Goal: Task Accomplishment & Management: Manage account settings

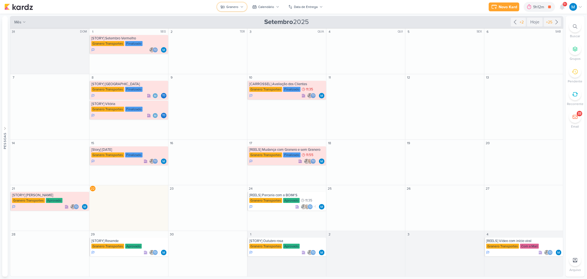
click at [238, 7] on div "Granero" at bounding box center [233, 6] width 12 height 5
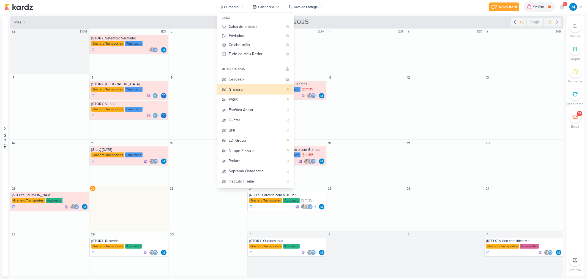
click at [391, 9] on div "Novo Kard Ctrl + k 9h12m [ESTÁTICO-LKN] Dia do Comprador 0h0m Hoje 9h12m Semana…" at bounding box center [293, 7] width 579 height 14
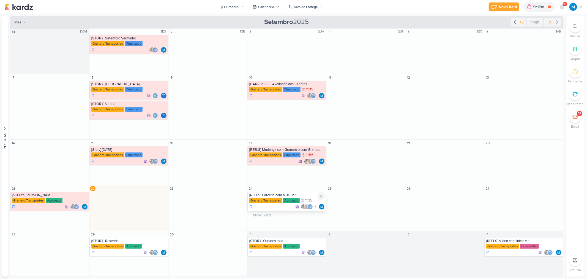
click at [288, 194] on div "[REELS] Parceria com a BOIM'S" at bounding box center [287, 195] width 76 height 4
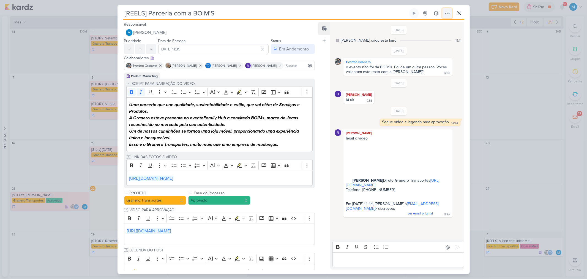
click at [446, 13] on icon at bounding box center [447, 13] width 7 height 7
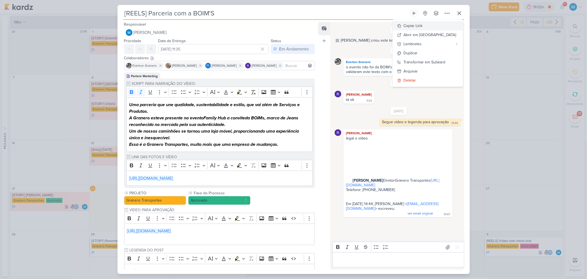
click at [435, 25] on button "Copiar Link" at bounding box center [428, 25] width 70 height 9
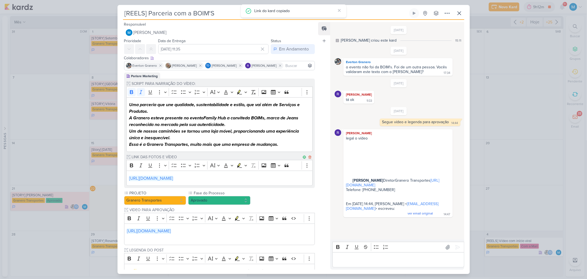
scroll to position [113, 0]
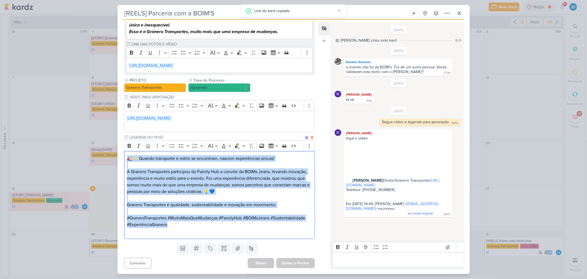
drag, startPoint x: 177, startPoint y: 226, endPoint x: 126, endPoint y: 157, distance: 86.2
click at [126, 157] on div "🚛✨ Quando transporte e estilo se encontram, nascem experiências únicas! A Grane…" at bounding box center [219, 195] width 191 height 88
copy div "🚛✨ Quando transporte e estilo se encontram, nascem experiências únicas! A Grane…"
drag, startPoint x: 459, startPoint y: 12, endPoint x: 456, endPoint y: 12, distance: 2.8
click at [459, 12] on icon at bounding box center [459, 13] width 7 height 7
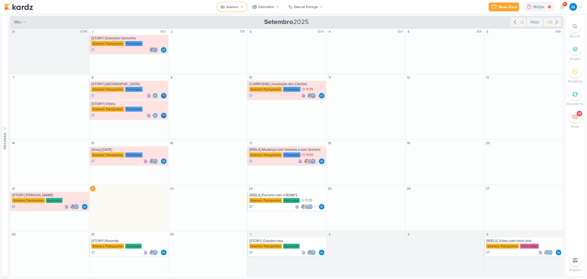
click at [244, 8] on button "Granero" at bounding box center [232, 6] width 30 height 9
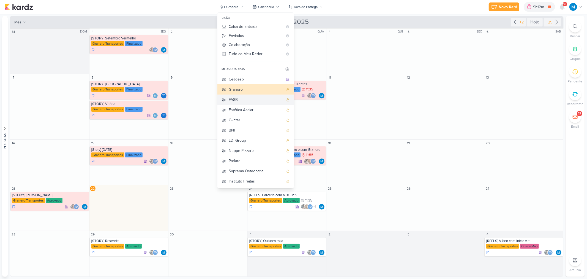
click at [239, 99] on div "FASB" at bounding box center [256, 100] width 55 height 6
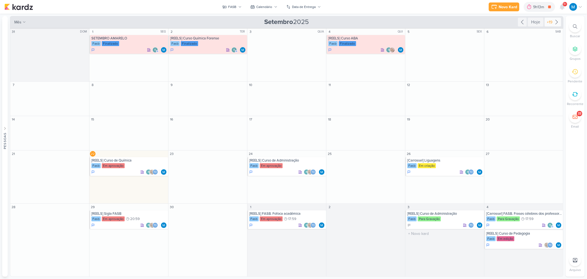
click at [557, 23] on icon at bounding box center [557, 22] width 7 height 7
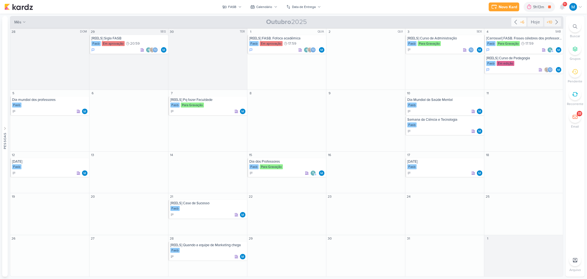
click at [517, 21] on icon at bounding box center [516, 22] width 7 height 7
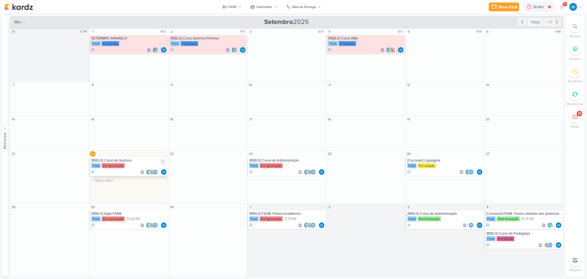
click at [116, 162] on div "[REELS] Curso de Química" at bounding box center [129, 160] width 76 height 4
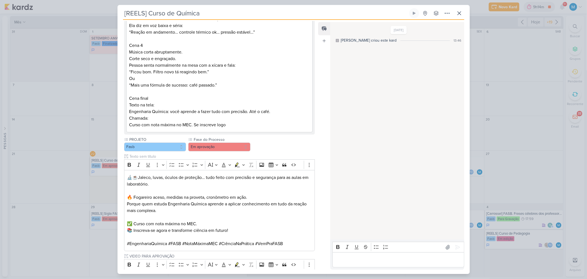
scroll to position [344, 0]
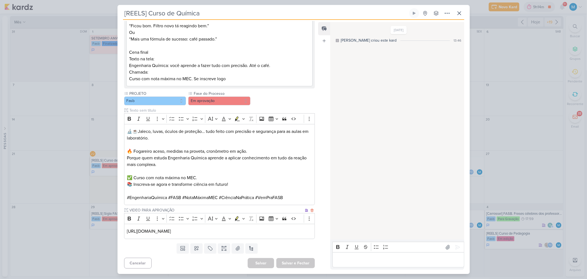
click at [293, 232] on p "[URL][DOMAIN_NAME]" at bounding box center [219, 231] width 185 height 7
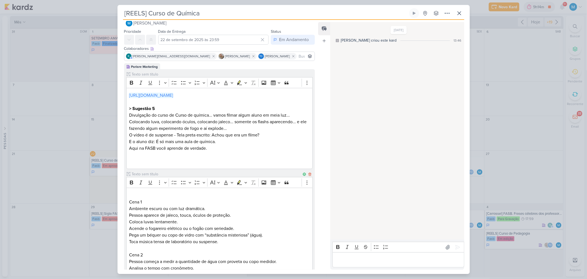
scroll to position [0, 0]
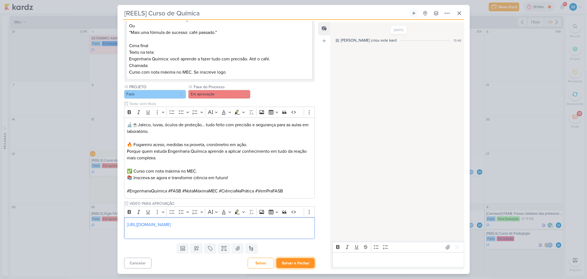
click at [302, 258] on button "Salvar e Fechar" at bounding box center [295, 263] width 39 height 10
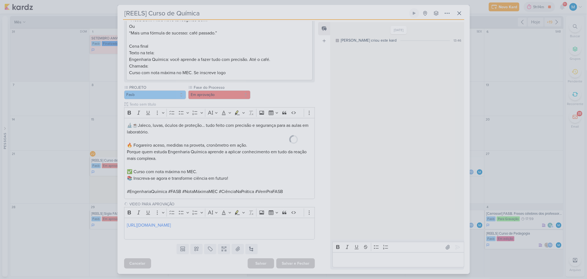
scroll to position [350, 0]
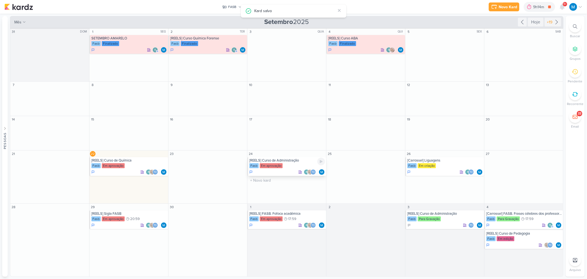
click at [284, 161] on div "[REELS] Curso de Administração" at bounding box center [287, 160] width 76 height 4
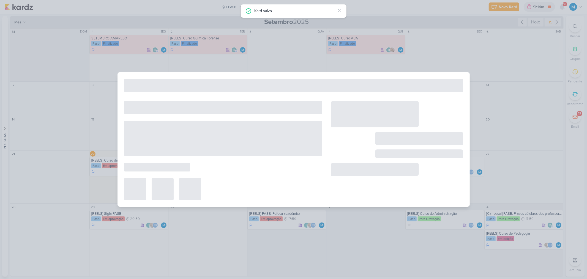
type input "[REELS] Curso de Administração"
type input "24 de setembro de 2025 às 23:59"
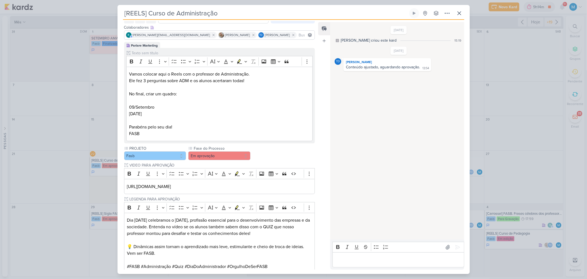
scroll to position [79, 0]
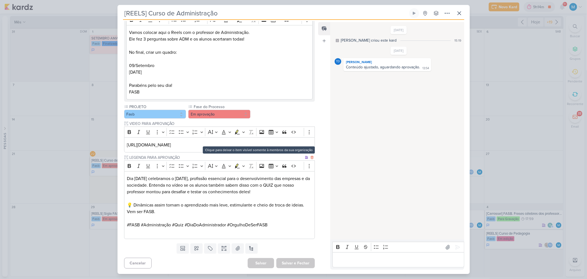
click at [299, 146] on div "Clique para deixar o item visível somente à membros da sua organização" at bounding box center [259, 149] width 112 height 7
click at [289, 142] on p "[URL][DOMAIN_NAME]" at bounding box center [219, 145] width 185 height 7
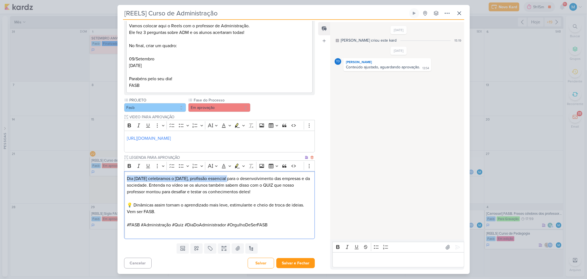
drag, startPoint x: 128, startPoint y: 177, endPoint x: 235, endPoint y: 177, distance: 106.6
click at [235, 177] on p "Dia [DATE] celebramos o [DATE], profissão essencial para o desenvolvimento das …" at bounding box center [219, 185] width 185 height 20
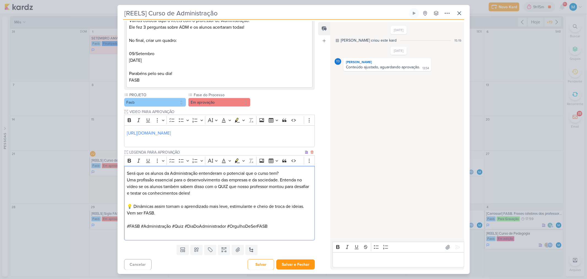
scroll to position [86, 0]
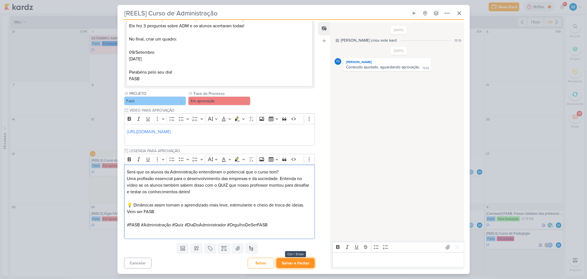
click at [308, 264] on button "Salvar e Fechar" at bounding box center [295, 263] width 39 height 10
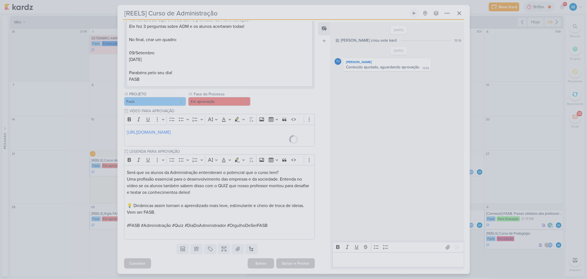
scroll to position [85, 0]
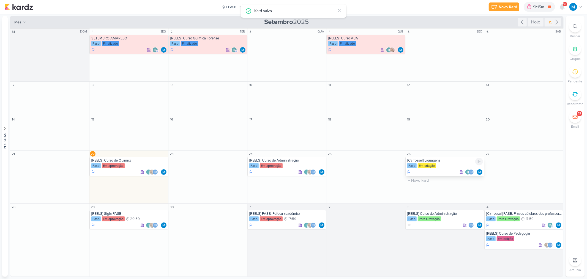
click at [434, 161] on div "[Carrossel] Liguagens" at bounding box center [446, 160] width 76 height 4
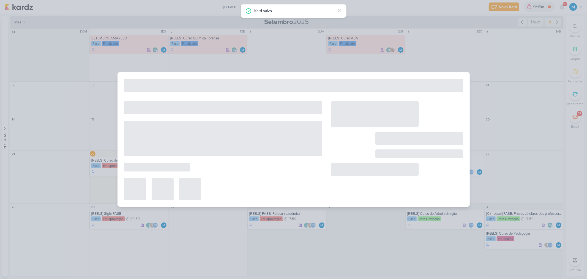
type input "[Carrossel] Liguagens"
type input "[DATE] 23:59"
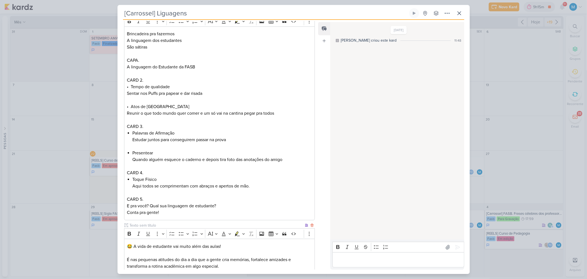
scroll to position [0, 0]
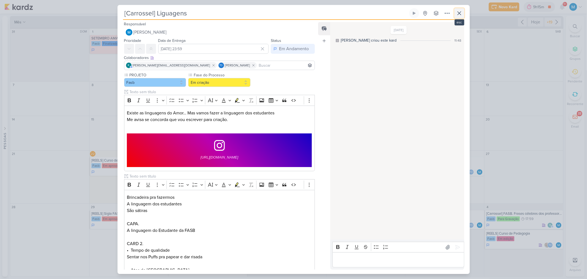
click at [460, 15] on icon at bounding box center [459, 13] width 7 height 7
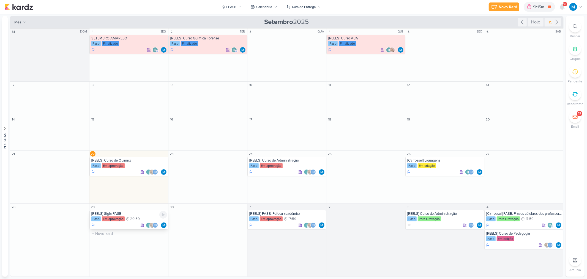
click at [107, 215] on div "[REELS] Sigla FASB" at bounding box center [129, 213] width 76 height 4
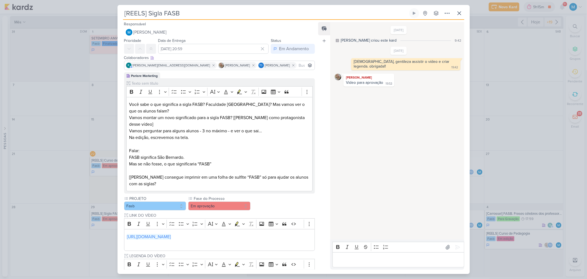
scroll to position [0, 0]
click at [459, 13] on icon at bounding box center [459, 13] width 7 height 7
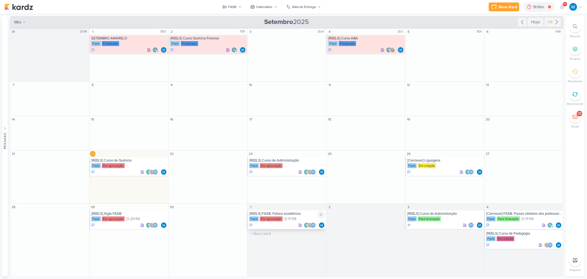
click at [295, 214] on div "[REELS] FASB. Fofoca acadêmica" at bounding box center [287, 213] width 76 height 4
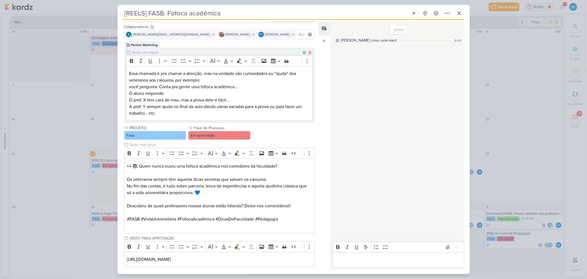
scroll to position [59, 0]
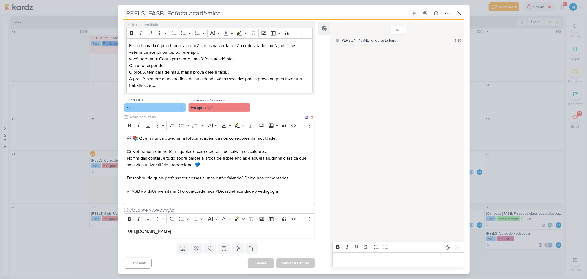
click at [131, 150] on p "Os veteranos sempre têm aquelas dicas secretas que salvam os calouros." at bounding box center [219, 148] width 185 height 13
click at [127, 149] on p "Os veteranos sempre têm aquelas dicas secretas que salvam os calouros." at bounding box center [219, 148] width 185 height 13
click at [150, 152] on p "As veteranos sempre têm aquelas dicas secretas que salvam os calouros." at bounding box center [219, 148] width 185 height 13
click at [153, 150] on p "As veteranas sempre têm aquelas dicas secretas que salvam os calouros." at bounding box center [219, 148] width 185 height 13
click at [293, 230] on p "[URL][DOMAIN_NAME]" at bounding box center [219, 231] width 185 height 7
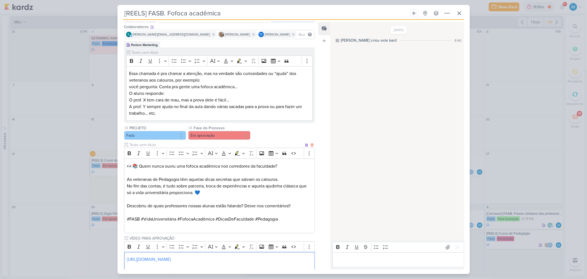
scroll to position [66, 0]
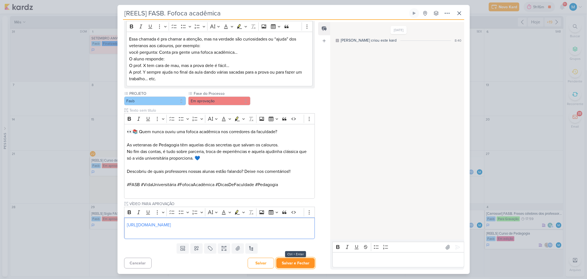
click at [301, 262] on button "Salvar e Fechar" at bounding box center [295, 263] width 39 height 10
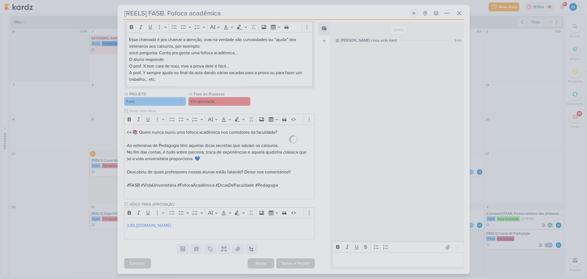
scroll to position [65, 0]
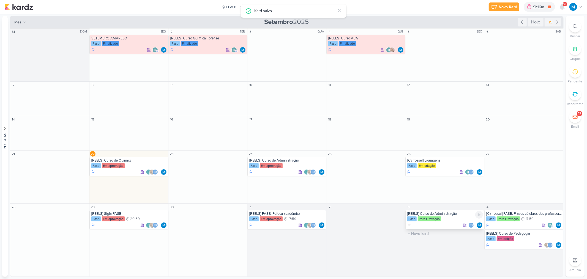
click at [446, 211] on div "[REELS] Curso de Administração" at bounding box center [446, 213] width 76 height 4
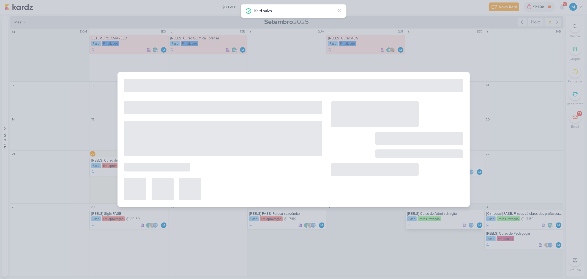
type input "[REELS] Curso de Administração"
type input "[DATE] 23:59"
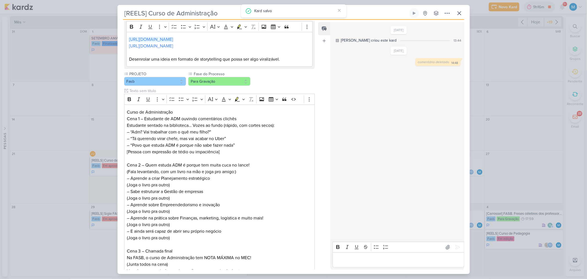
scroll to position [0, 0]
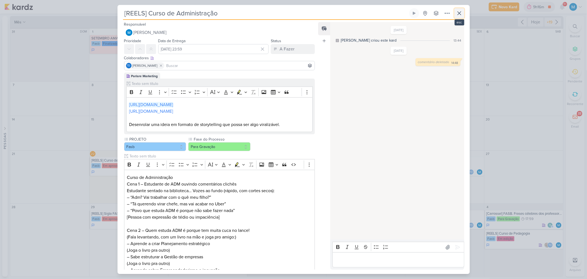
click at [462, 13] on icon at bounding box center [459, 13] width 7 height 7
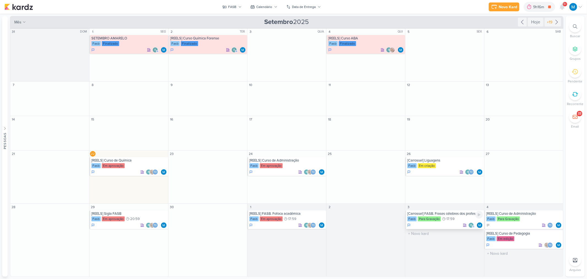
click at [444, 214] on div "[Carrossel] FASB. Frases célebres dos professores" at bounding box center [446, 213] width 76 height 4
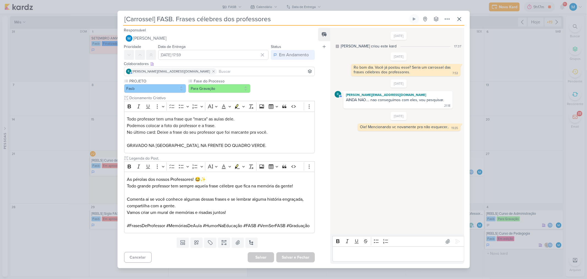
click at [140, 14] on input "[Carrossel] FASB. Frases célebres dos professores" at bounding box center [265, 19] width 285 height 10
type input "[REELS] FASB. Frases célebres dos professores"
click at [229, 69] on input at bounding box center [266, 71] width 96 height 7
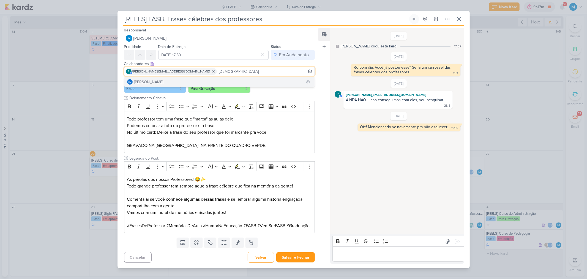
type input "[DEMOGRAPHIC_DATA]"
click at [231, 77] on button "Td Thais de carvalho" at bounding box center [219, 82] width 191 height 10
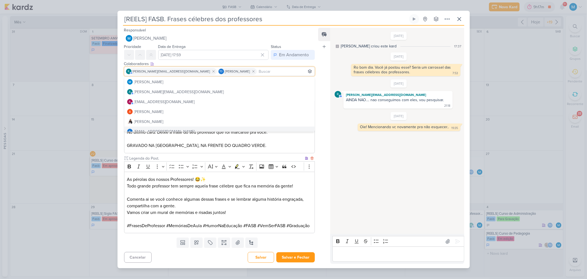
click at [286, 200] on p "Todo grande professor tem sempre aquela frase célebre que fica na memória da ge…" at bounding box center [219, 196] width 185 height 26
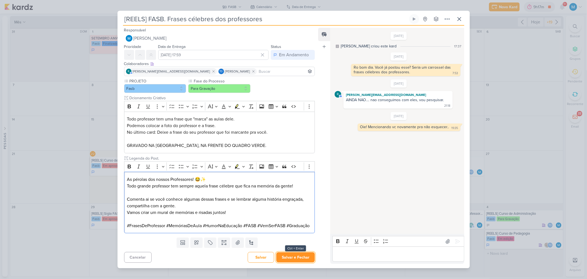
click at [293, 260] on button "Salvar e Fechar" at bounding box center [295, 257] width 39 height 10
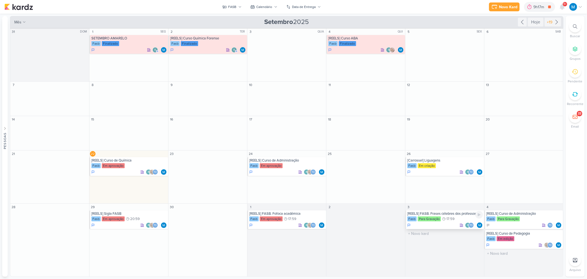
click at [427, 214] on div "[REELS] FASB. Frases célebres dos professores" at bounding box center [446, 213] width 76 height 4
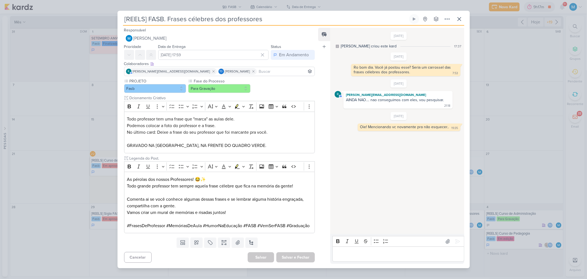
click at [258, 68] on input at bounding box center [286, 71] width 56 height 7
type input "[PERSON_NAME]"
click at [190, 77] on button "[PERSON_NAME]" at bounding box center [219, 82] width 191 height 10
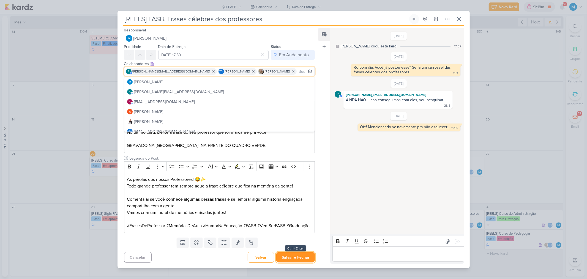
click at [295, 260] on button "Salvar e Fechar" at bounding box center [295, 257] width 39 height 10
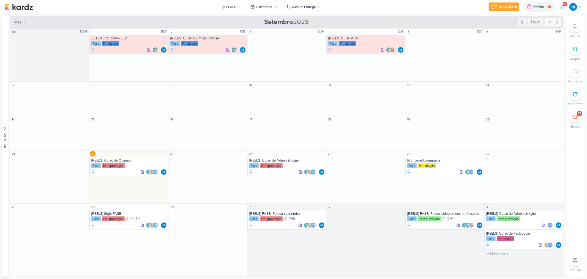
click at [560, 24] on icon at bounding box center [557, 22] width 7 height 7
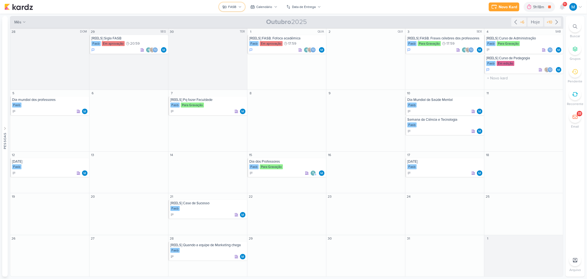
click at [241, 7] on icon at bounding box center [239, 6] width 3 height 3
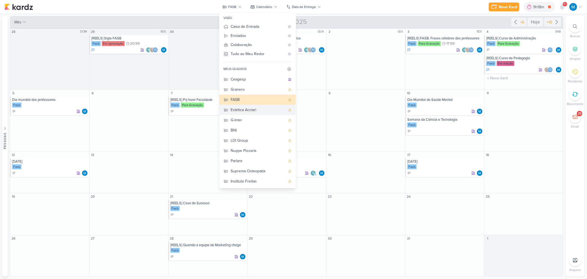
click at [260, 111] on div "Estética Acciari" at bounding box center [258, 110] width 55 height 6
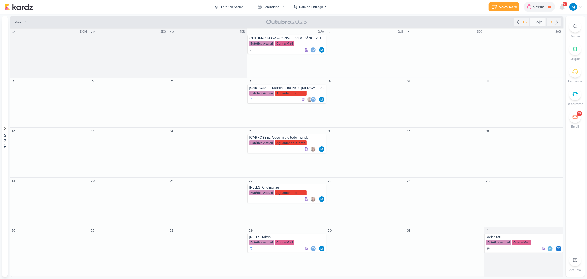
click at [537, 20] on div "Hoje" at bounding box center [538, 22] width 16 height 9
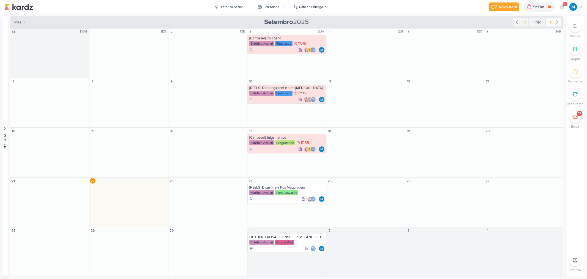
click at [557, 22] on icon at bounding box center [557, 22] width 7 height 7
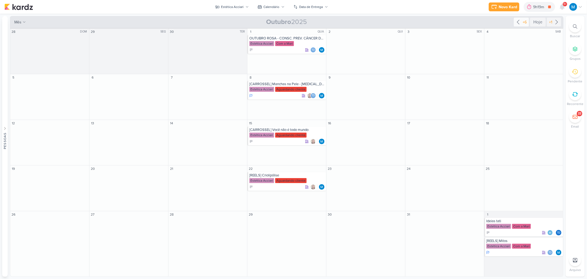
click at [519, 23] on icon at bounding box center [518, 22] width 7 height 7
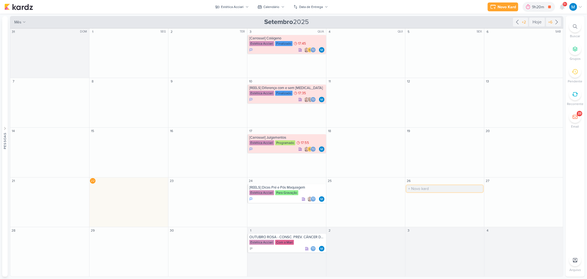
click at [429, 186] on input "text" at bounding box center [445, 188] width 77 height 7
type input "C"
type input "VÍDEO - CRIATIVO ELETROMÍDIA"
click at [434, 187] on div "VÍDEO - CRIATIVO ELETROMÍDIA" at bounding box center [446, 187] width 76 height 4
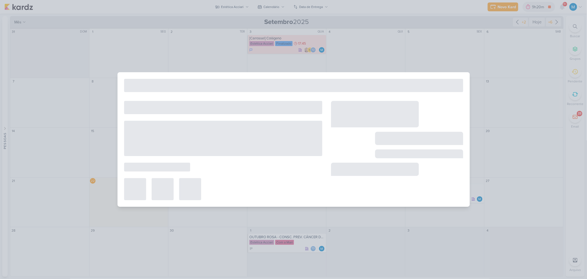
type input "VÍDEO - CRIATIVO ELETROMÍDIA"
type input "[DATE] 23:59"
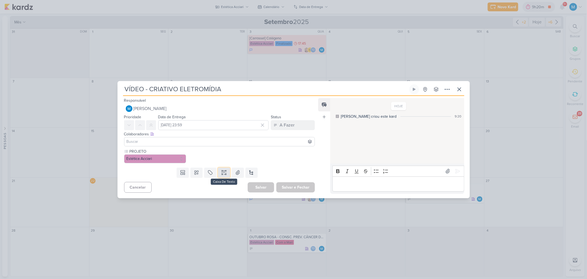
click at [225, 172] on icon at bounding box center [224, 173] width 6 height 6
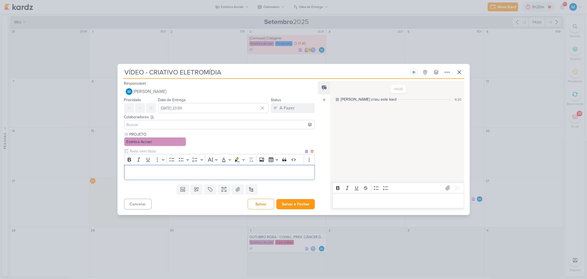
click at [159, 174] on p "Editor editing area: main" at bounding box center [219, 172] width 185 height 7
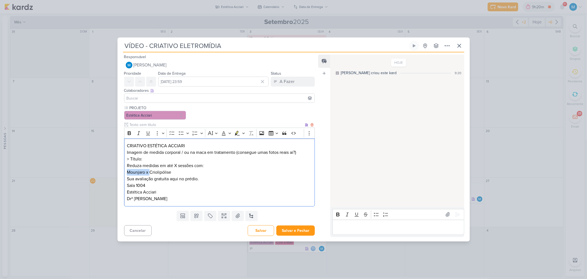
drag, startPoint x: 150, startPoint y: 172, endPoint x: 124, endPoint y: 171, distance: 25.6
click at [124, 171] on div "CRIATIVO ESTÉTICA ACCIARI Imagem de medida corporal / ou na maca em tratamento …" at bounding box center [219, 172] width 191 height 68
click at [307, 153] on p "Imagem de medida corporal / ou na maca em tratamento (consegue umas fotos reais…" at bounding box center [219, 152] width 185 height 7
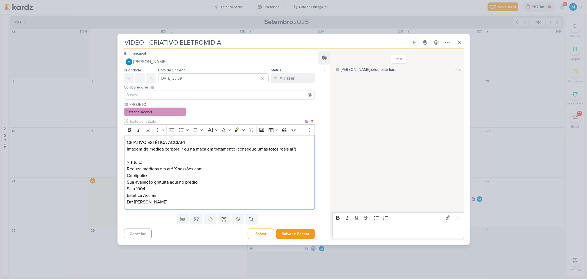
click at [167, 164] on p "> Título: Reduza medidas em até X sessões com: Criolipólise" at bounding box center [219, 169] width 185 height 20
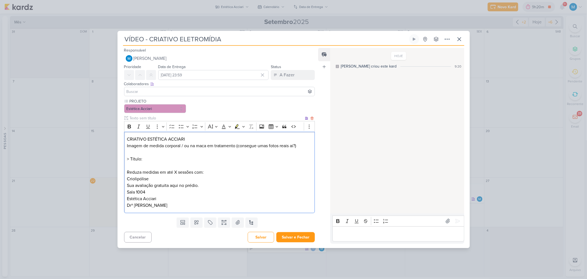
click at [213, 185] on p "Sua avaliação gratuita aqui no prédio. Sala 1004" at bounding box center [219, 188] width 185 height 13
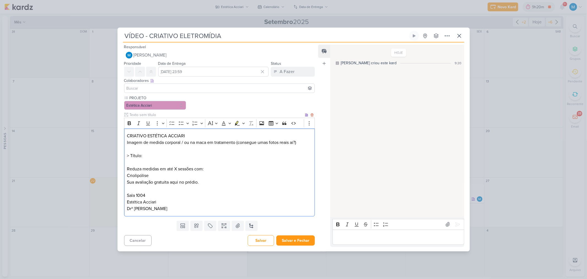
click at [163, 175] on p "> Título: Reduza medidas em até X sessões com: Criolipólise" at bounding box center [219, 165] width 185 height 26
drag, startPoint x: 197, startPoint y: 229, endPoint x: 197, endPoint y: 226, distance: 2.8
click at [197, 229] on button at bounding box center [197, 226] width 12 height 10
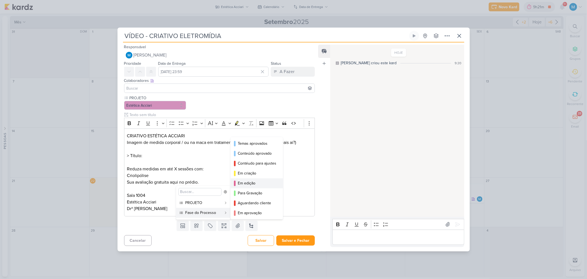
click at [249, 183] on div "Em edição" at bounding box center [257, 183] width 39 height 6
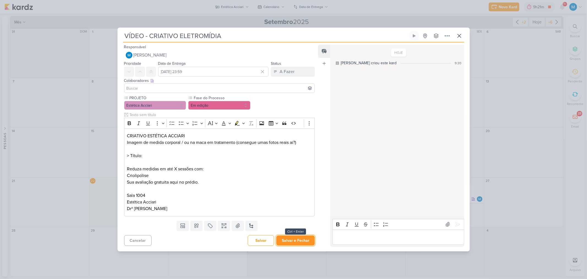
click at [295, 238] on button "Salvar e Fechar" at bounding box center [295, 240] width 39 height 10
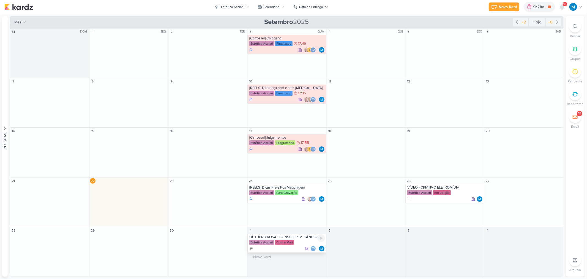
click at [294, 235] on div "OUTUBRO ROSA - CONSC. PREV. CÂNCER DE MAMA" at bounding box center [287, 237] width 76 height 4
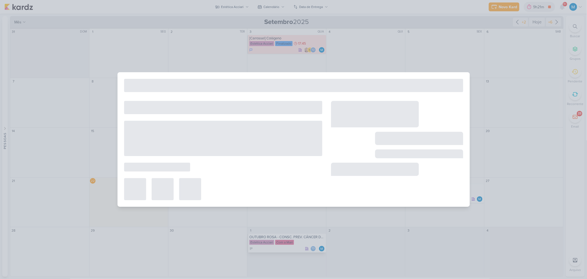
type input "OUTUBRO ROSA - CONSC. PREV. CÂNCER DE MAMA"
type input "[DATE] 23:59"
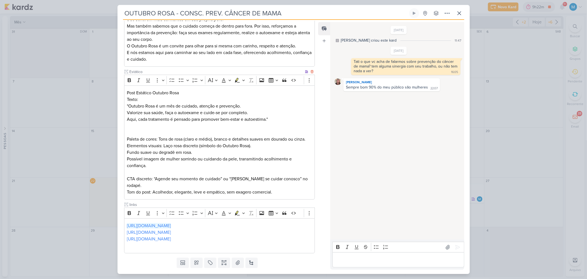
scroll to position [208, 0]
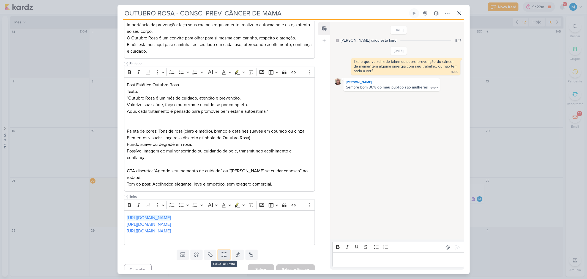
click at [221, 252] on icon at bounding box center [224, 255] width 6 height 6
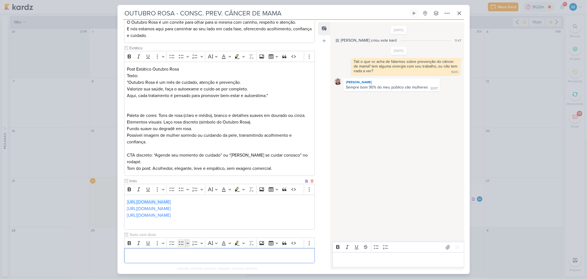
scroll to position [242, 0]
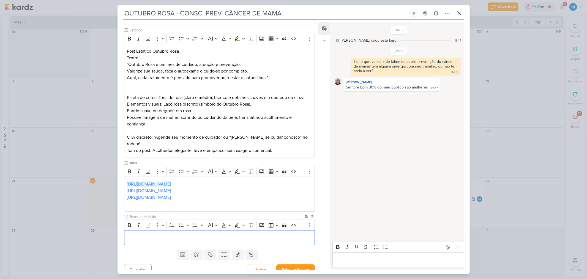
click at [147, 207] on div "PROJETO Estética Acciari Fase do Processo" at bounding box center [219, 38] width 191 height 414
click at [136, 214] on input "text" at bounding box center [217, 217] width 176 height 6
type input "BRIEFING"
click at [154, 230] on div "Editor editing area: main" at bounding box center [219, 237] width 191 height 15
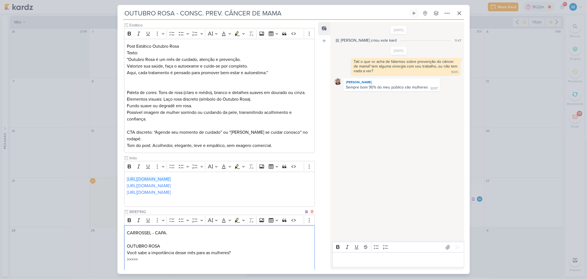
scroll to position [277, 0]
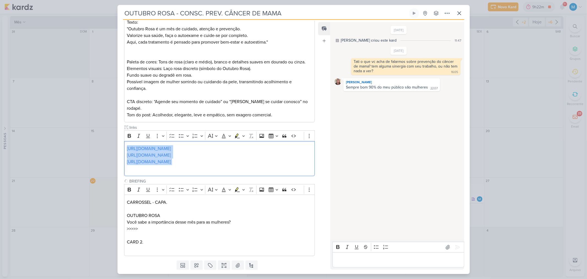
drag, startPoint x: 202, startPoint y: 156, endPoint x: 30, endPoint y: 108, distance: 177.7
click at [42, 111] on div "OUTUBRO ROSA - CONSC. PREV. CÂNCER DE MAMA Criado por mim" at bounding box center [293, 139] width 587 height 279
copy div "[URL][DOMAIN_NAME] [URL][DOMAIN_NAME] [URL][DOMAIN_NAME]"
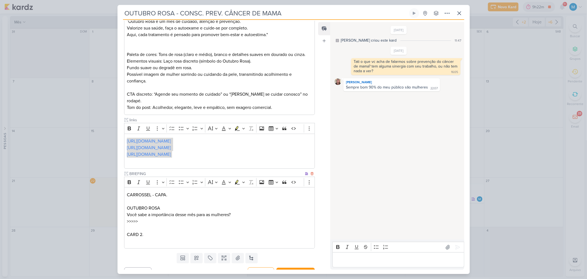
scroll to position [288, 0]
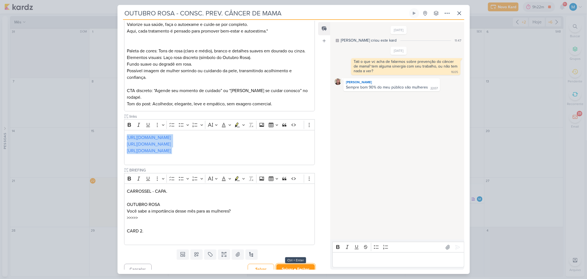
drag, startPoint x: 306, startPoint y: 260, endPoint x: 344, endPoint y: 258, distance: 37.5
click at [306, 264] on button "Salvar e Fechar" at bounding box center [295, 269] width 39 height 10
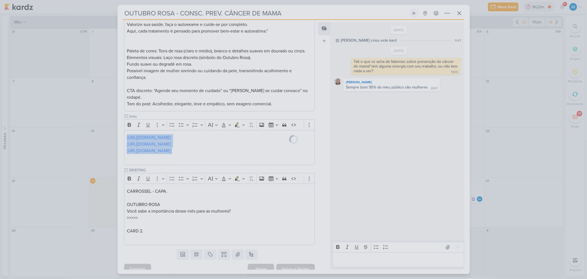
scroll to position [288, 0]
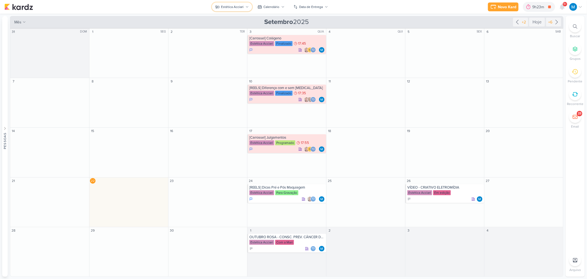
click at [249, 7] on button "Estética Acciari" at bounding box center [232, 6] width 40 height 9
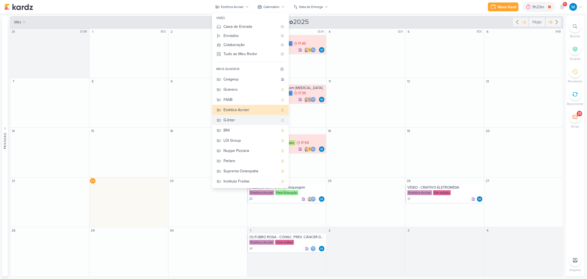
click at [241, 119] on div "G-Inter" at bounding box center [251, 120] width 55 height 6
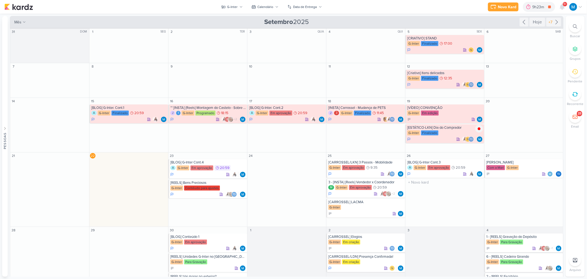
scroll to position [25, 0]
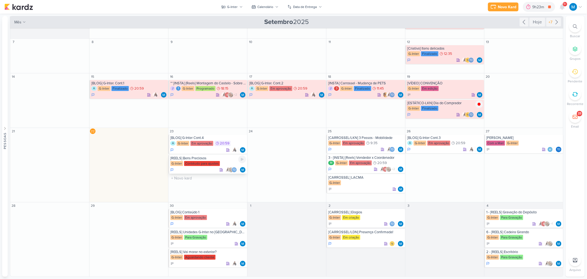
click at [183, 158] on div "[REELS] Bens Preciosos" at bounding box center [208, 158] width 76 height 4
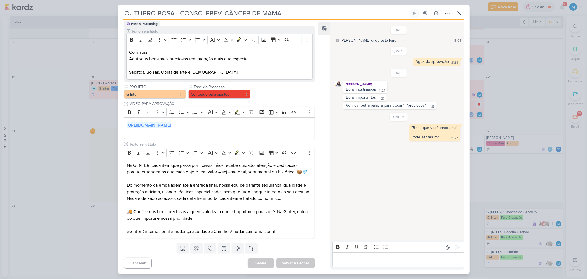
type input "[REELS] Bens Preciosos"
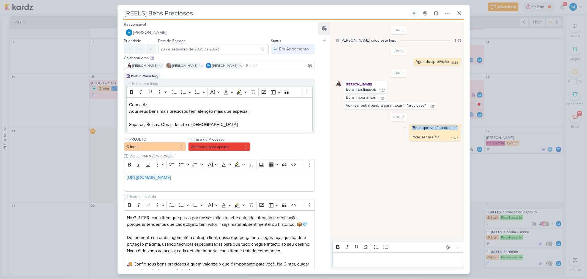
drag, startPoint x: 408, startPoint y: 129, endPoint x: 462, endPoint y: 127, distance: 54.0
click at [462, 127] on div "[DATE] [PERSON_NAME] criou este kard 13:05 [DATE] 21:38" at bounding box center [396, 131] width 133 height 217
copy div ""Bens que você tanto ama""
click at [458, 13] on icon at bounding box center [459, 13] width 7 height 7
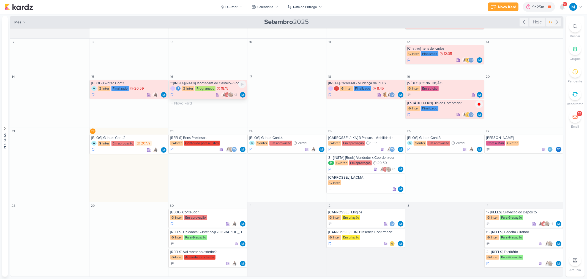
click at [192, 84] on div "** [INSTA] {Reels} Montagem do Castelo - Sobre a mudança" at bounding box center [208, 83] width 76 height 4
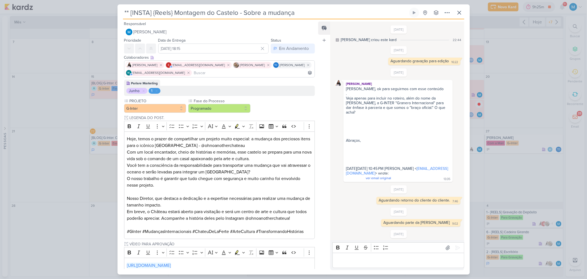
scroll to position [297, 0]
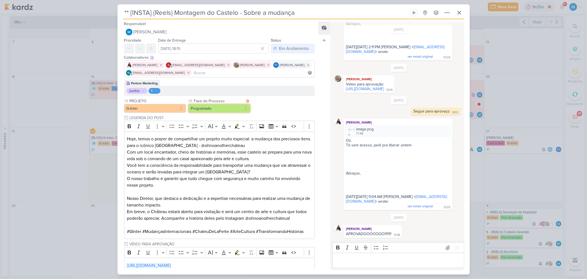
click at [235, 107] on button "Programado" at bounding box center [219, 108] width 62 height 9
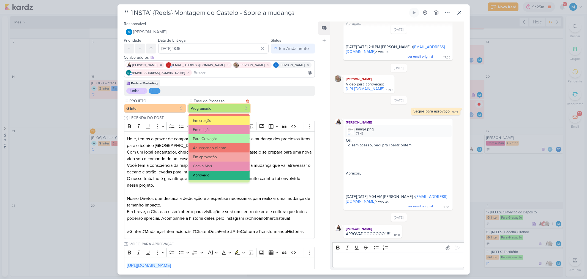
scroll to position [53, 0]
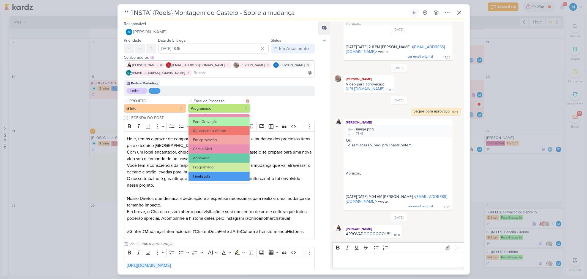
click at [213, 173] on button "Finalizado" at bounding box center [219, 176] width 61 height 9
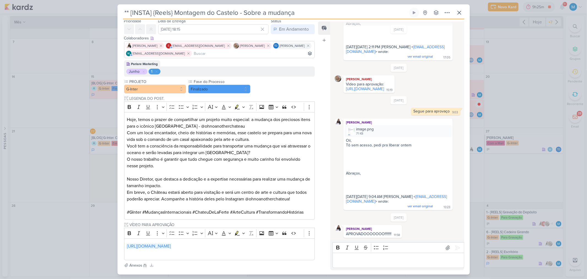
scroll to position [73, 0]
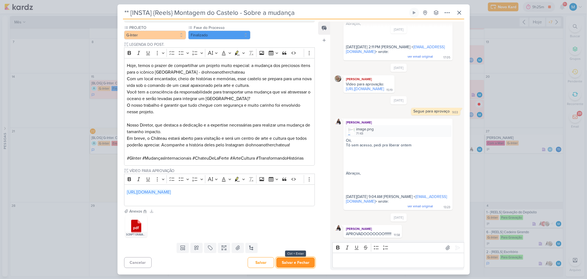
click at [300, 262] on button "Salvar e Fechar" at bounding box center [295, 262] width 39 height 10
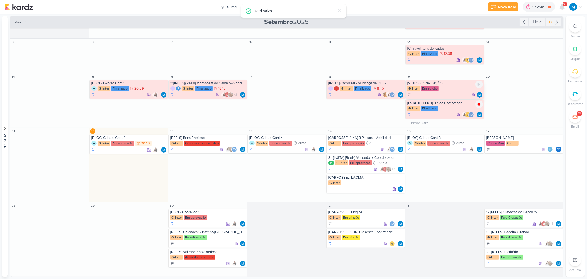
scroll to position [5, 0]
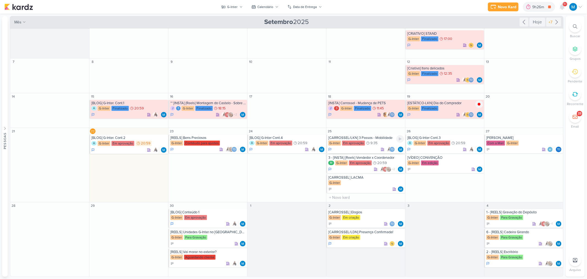
click at [372, 138] on div "[CARROSSEL/LKN] 3 Passos - Mobilidade" at bounding box center [367, 137] width 76 height 4
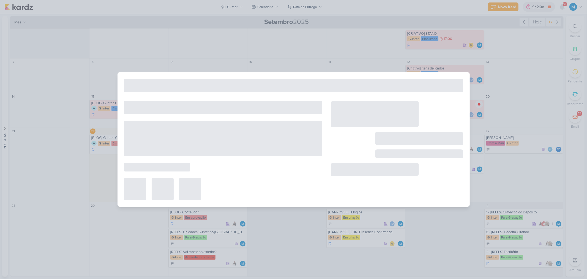
type input "[CARROSSEL/LKN] 3 Passos - Mobilidade"
type input "[DATE] 09:35"
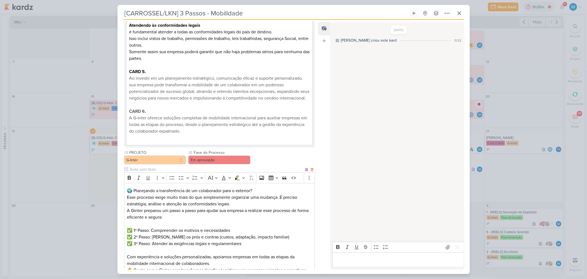
scroll to position [355, 0]
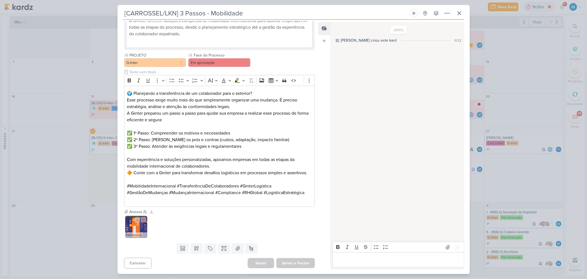
click at [139, 227] on img at bounding box center [136, 227] width 22 height 22
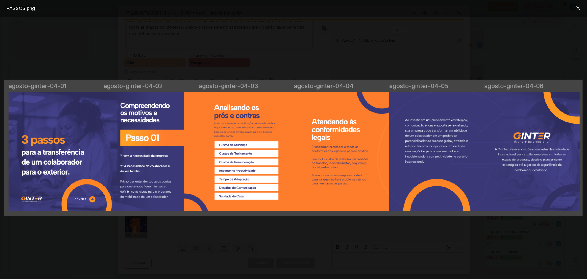
click at [320, 238] on div at bounding box center [293, 148] width 587 height 262
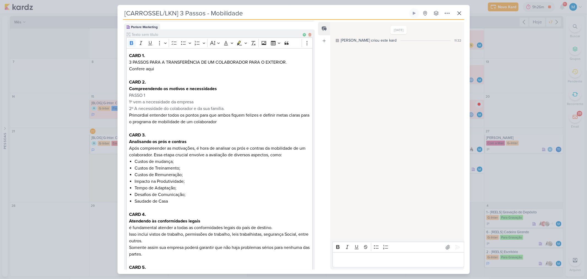
scroll to position [0, 0]
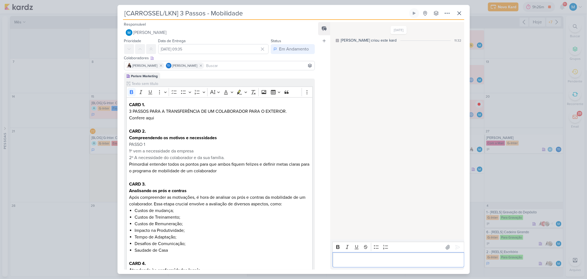
click at [355, 257] on p "Editor editing area: main" at bounding box center [399, 259] width 126 height 7
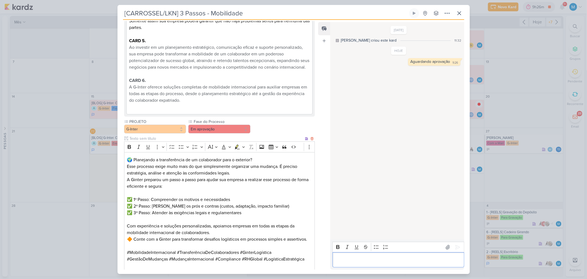
scroll to position [355, 0]
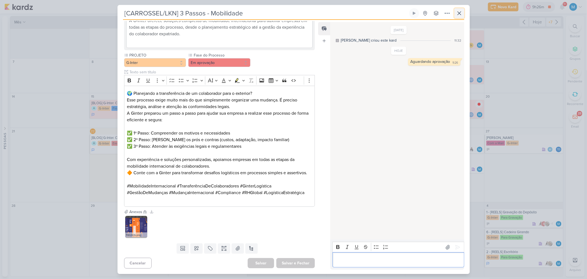
click at [460, 15] on icon at bounding box center [459, 13] width 7 height 7
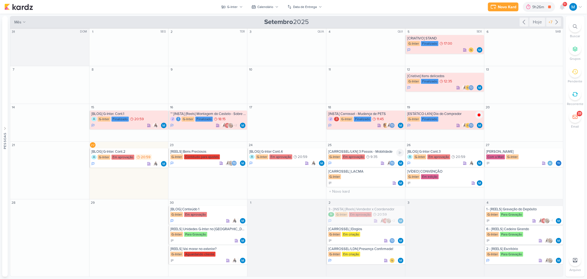
scroll to position [0, 0]
click at [358, 172] on div "[CARROSSEL] LACMA" at bounding box center [367, 171] width 76 height 4
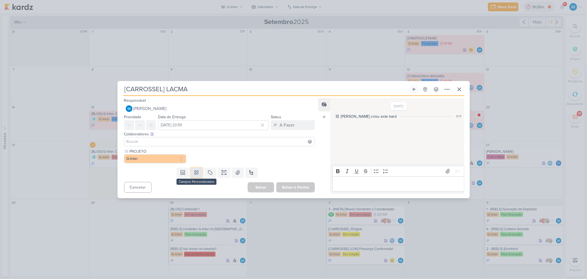
click at [198, 172] on icon at bounding box center [197, 173] width 6 height 6
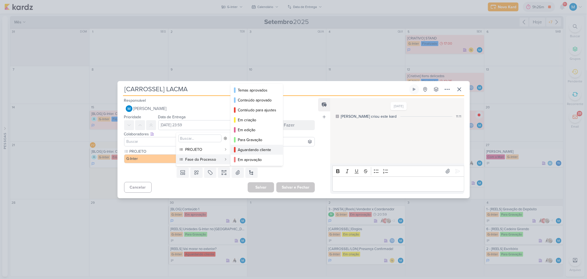
click at [262, 149] on div "Aguardando cliente" at bounding box center [257, 150] width 39 height 6
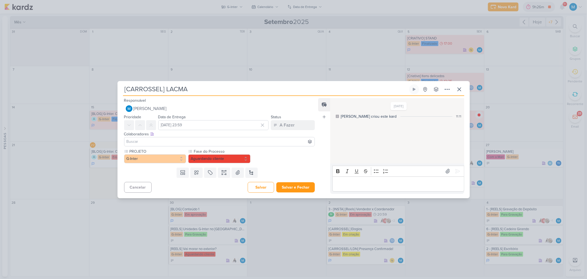
click at [192, 140] on input at bounding box center [220, 141] width 188 height 7
type input "amann"
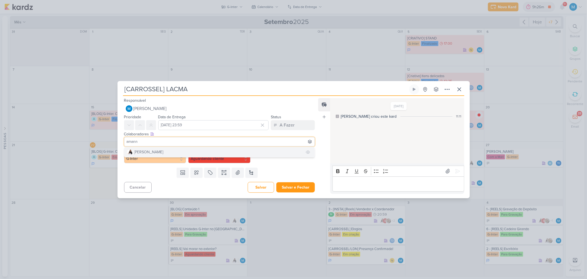
click at [188, 150] on button "[PERSON_NAME]" at bounding box center [219, 152] width 191 height 10
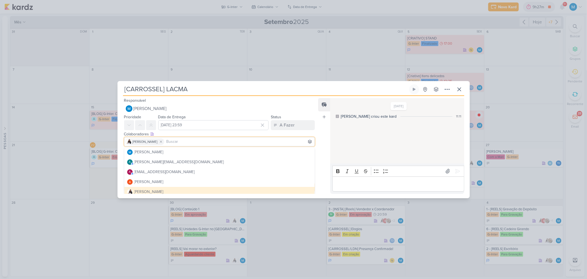
click at [364, 185] on p "Editor editing area: main" at bounding box center [399, 183] width 126 height 7
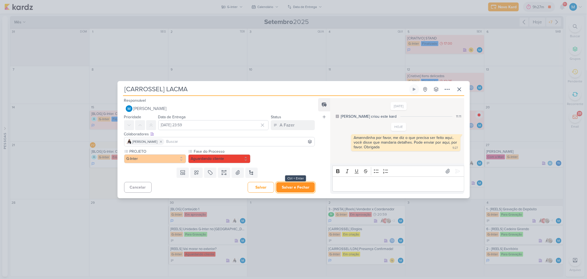
click at [293, 188] on button "Salvar e Fechar" at bounding box center [295, 187] width 39 height 10
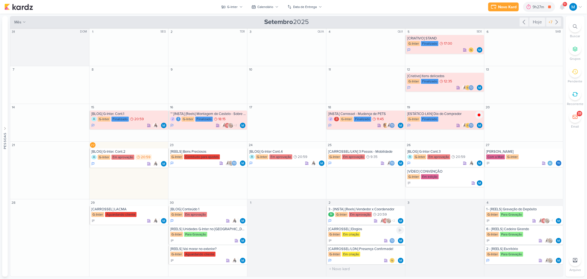
click at [363, 230] on div "[CARROSSEL] Elogios" at bounding box center [367, 229] width 76 height 4
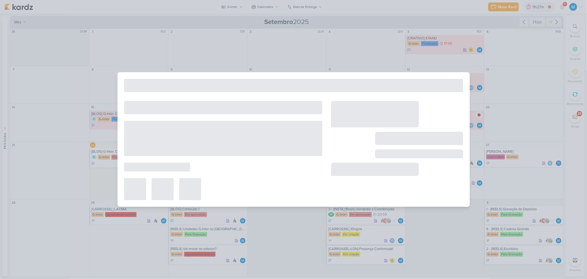
type input "[CARROSSEL] Elogios"
type input "[DATE] 23:59"
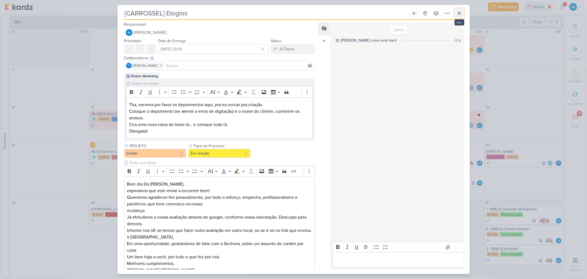
click at [462, 13] on icon at bounding box center [459, 13] width 7 height 7
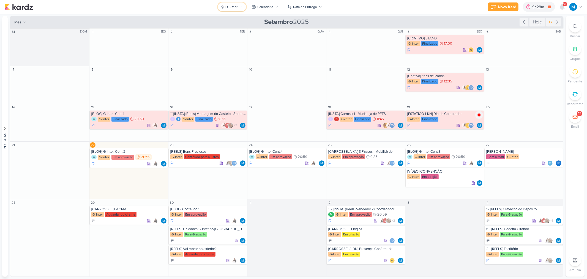
click at [240, 7] on icon at bounding box center [241, 6] width 3 height 3
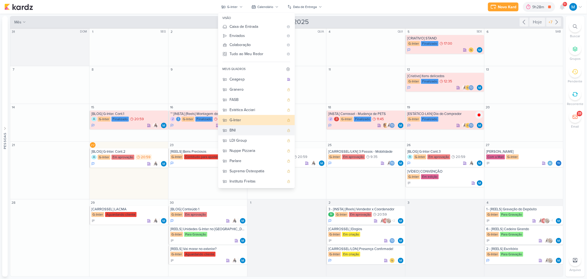
click at [246, 128] on div "BNI" at bounding box center [257, 130] width 55 height 6
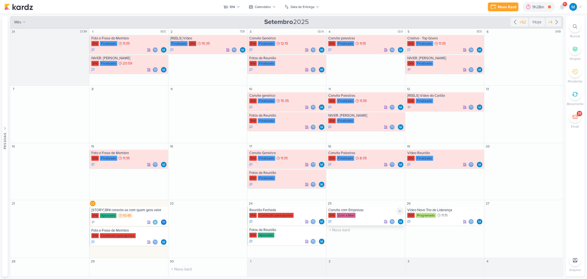
click at [361, 211] on div "Convite com Empresas" at bounding box center [367, 210] width 76 height 4
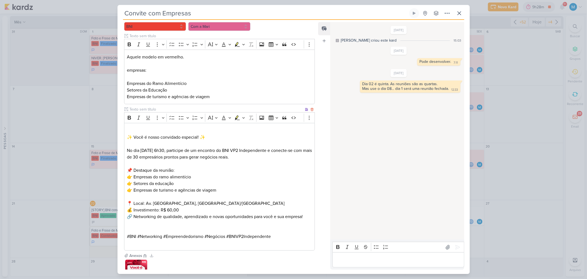
scroll to position [100, 0]
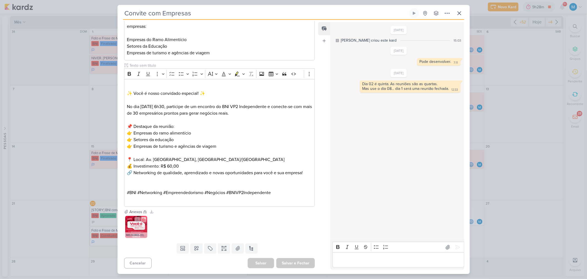
click at [135, 226] on img at bounding box center [136, 227] width 22 height 22
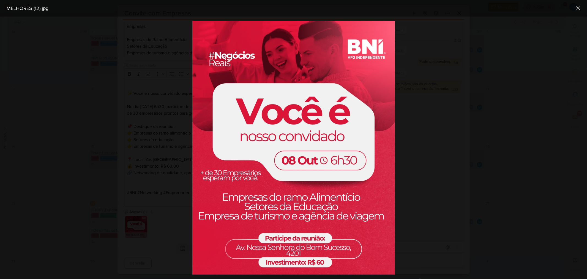
click at [426, 180] on div at bounding box center [293, 148] width 587 height 262
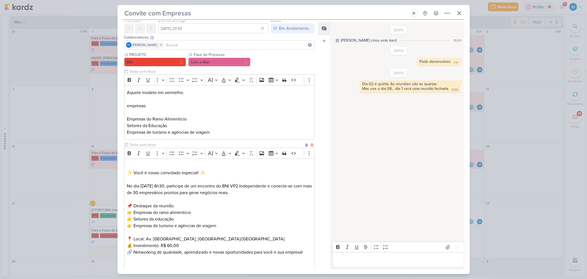
scroll to position [61, 0]
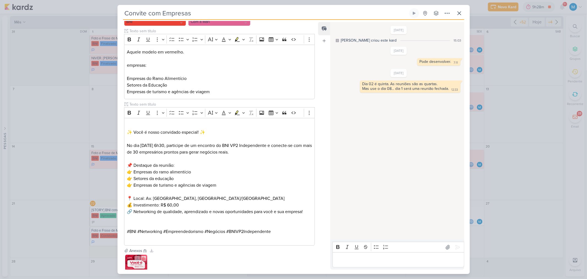
click at [136, 265] on img at bounding box center [136, 265] width 22 height 22
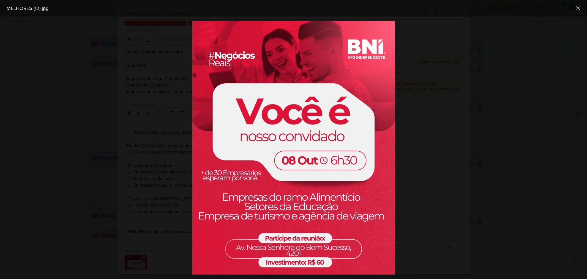
click at [428, 80] on div at bounding box center [293, 148] width 587 height 262
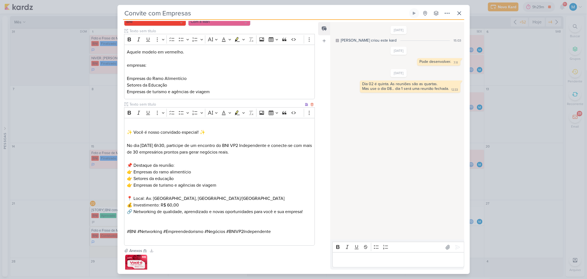
scroll to position [0, 0]
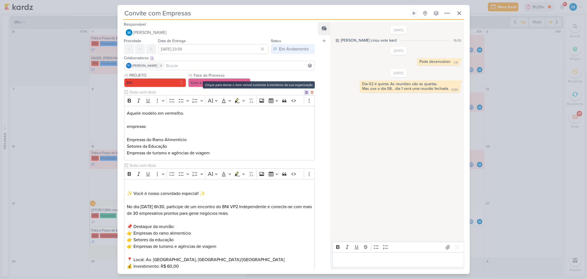
click at [305, 92] on icon at bounding box center [306, 92] width 3 height 2
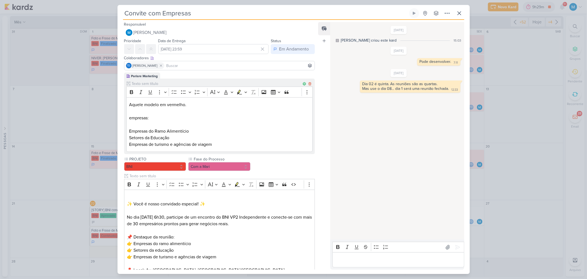
click at [205, 82] on input "text" at bounding box center [216, 84] width 171 height 6
click at [215, 167] on button "Com a Mari" at bounding box center [219, 166] width 62 height 9
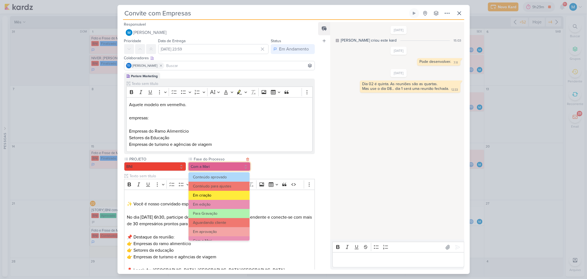
scroll to position [53, 0]
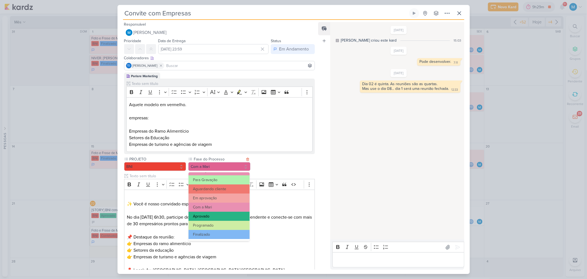
click at [217, 214] on button "Aprovado" at bounding box center [219, 215] width 61 height 9
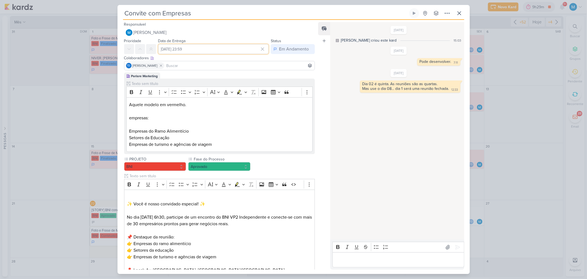
click at [211, 49] on input "[DATE] 23:59" at bounding box center [213, 49] width 111 height 10
click at [217, 120] on select "00 01 02 03 04 05 06 07 08 09 10 11 12 13 14 15 16 17 18 19 20 21 22 23" at bounding box center [219, 119] width 8 height 7
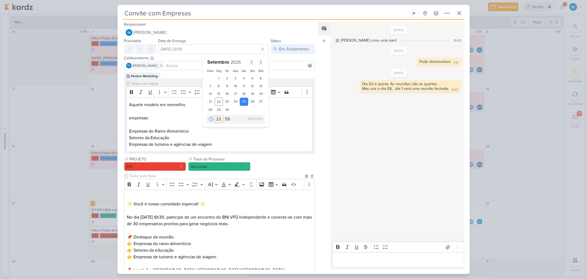
select select "10"
click at [215, 116] on select "00 01 02 03 04 05 06 07 08 09 10 11 12 13 14 15 16 17 18 19 20 21 22 23" at bounding box center [219, 119] width 8 height 7
type input "[DATE] 10:59"
click at [226, 120] on select "00 05 10 15 20 25 30 35 40 45 50 55 59" at bounding box center [228, 119] width 8 height 7
select select "35"
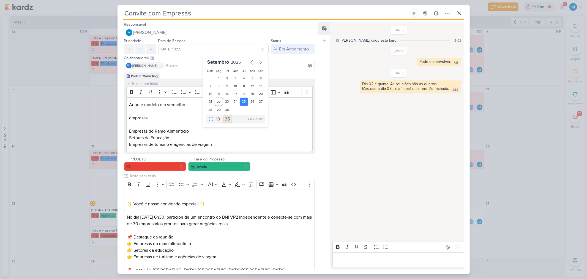
click at [224, 116] on select "00 05 10 15 20 25 30 35 40 45 50 55 59" at bounding box center [228, 119] width 8 height 7
type input "[DATE] 10:35"
click at [287, 219] on p "No dia [DATE] 6h30, participe de um encontro do BNI VP2 Independente e conecte-…" at bounding box center [219, 220] width 185 height 13
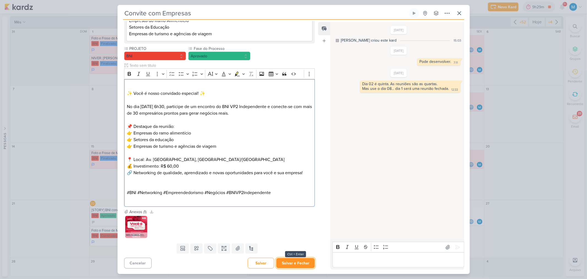
click at [305, 260] on button "Salvar e Fechar" at bounding box center [295, 263] width 39 height 10
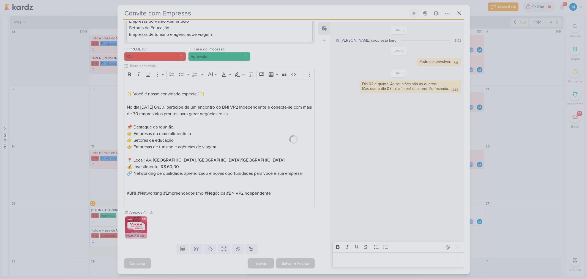
scroll to position [110, 0]
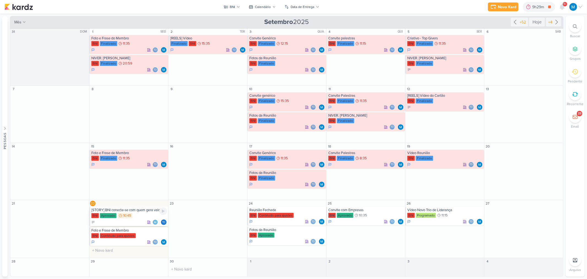
click at [133, 210] on div "[STORY] BNI conecte-se com quem gera valor" at bounding box center [129, 210] width 76 height 4
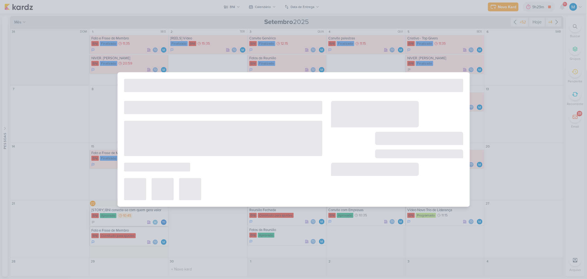
type input "[STORY] BNI conecte-se com quem gera valor"
type input "[DATE] 10:45"
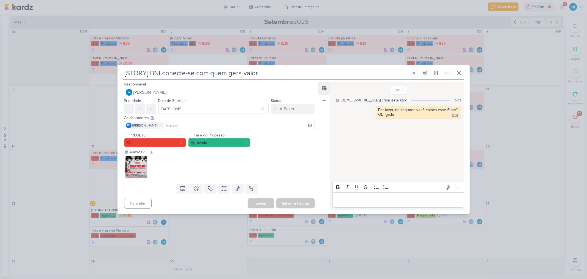
scroll to position [0, 0]
click at [138, 170] on img at bounding box center [136, 167] width 22 height 22
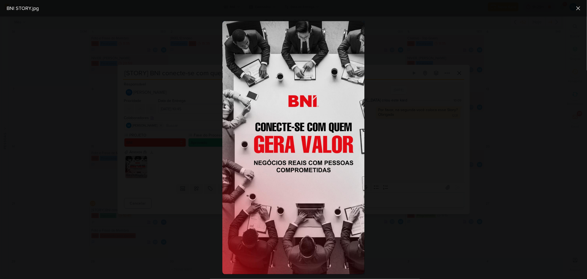
click at [454, 186] on div at bounding box center [293, 148] width 587 height 262
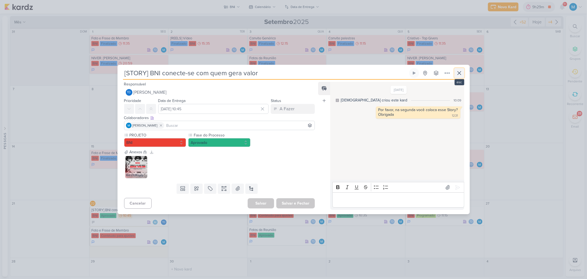
click at [459, 74] on icon at bounding box center [459, 73] width 7 height 7
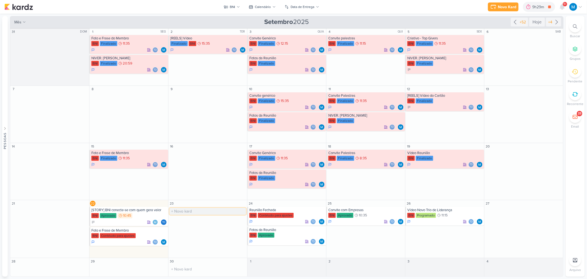
click at [190, 213] on input "text" at bounding box center [208, 211] width 77 height 7
type input "CRIATIVO]"
click at [186, 210] on div "CRIATIVO]" at bounding box center [208, 210] width 76 height 4
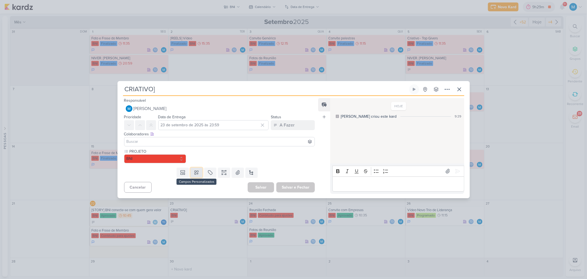
click at [196, 170] on icon at bounding box center [197, 173] width 6 height 6
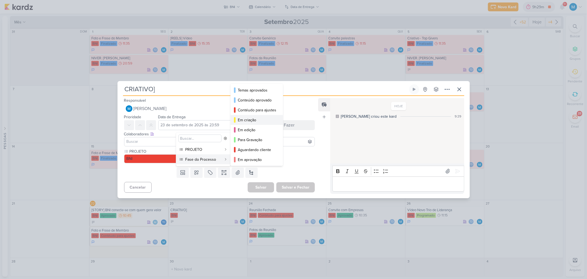
click at [254, 120] on div "Em criação" at bounding box center [257, 120] width 39 height 6
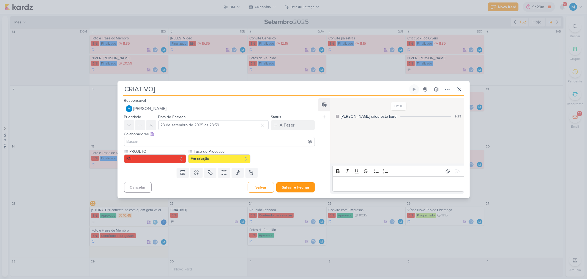
click at [132, 140] on input at bounding box center [220, 141] width 188 height 7
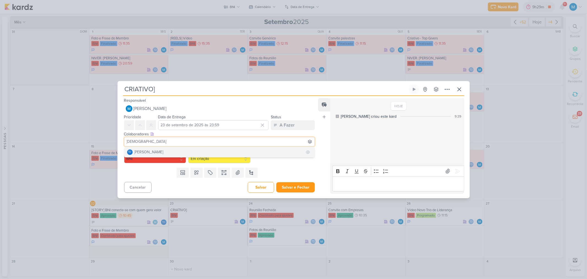
type input "[DEMOGRAPHIC_DATA]"
click at [147, 150] on div "[PERSON_NAME]" at bounding box center [148, 152] width 29 height 6
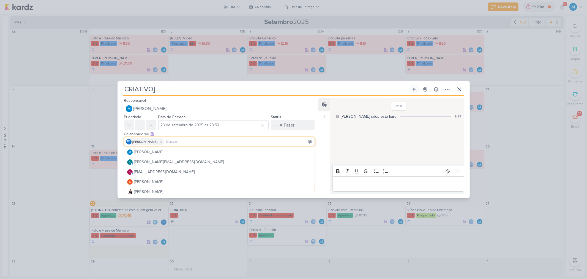
click at [329, 150] on div "Feed Atrelar email Solte o email para atrelar ao kard" at bounding box center [324, 146] width 12 height 96
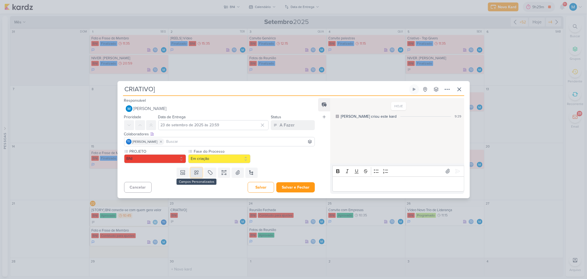
click at [194, 172] on icon at bounding box center [197, 173] width 6 height 6
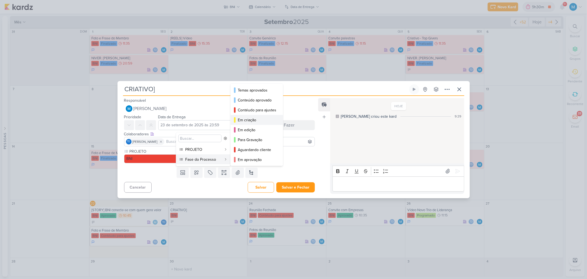
click at [248, 120] on div "Em criação" at bounding box center [257, 120] width 39 height 6
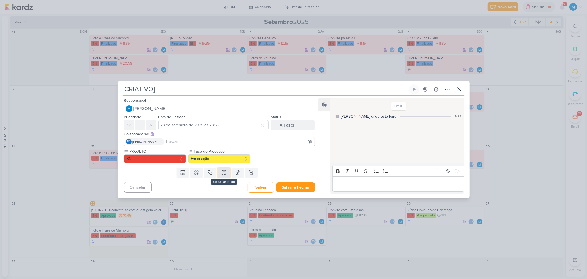
click at [224, 173] on icon at bounding box center [224, 173] width 6 height 6
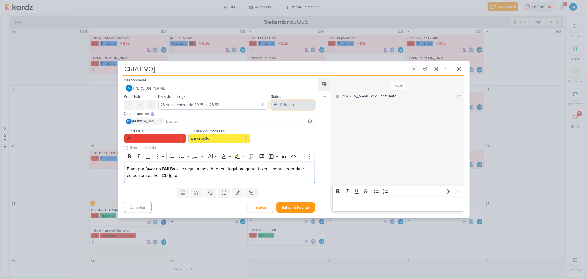
click at [286, 104] on div "A Fazer" at bounding box center [287, 104] width 15 height 7
click at [290, 136] on div "Em Andamento" at bounding box center [289, 135] width 26 height 6
click at [303, 210] on button "Salvar e Fechar" at bounding box center [295, 207] width 39 height 10
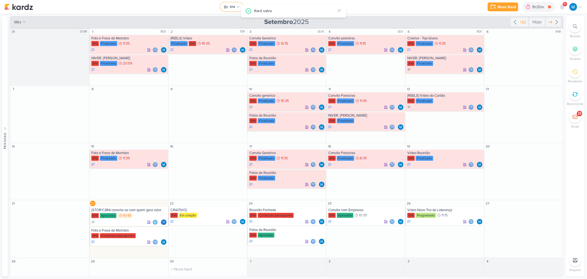
click at [234, 7] on div "BNI" at bounding box center [232, 6] width 5 height 5
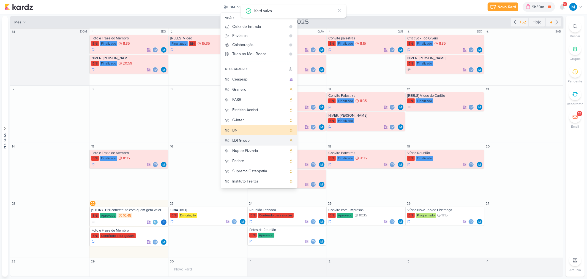
click at [254, 142] on div "LDI Group" at bounding box center [259, 140] width 55 height 6
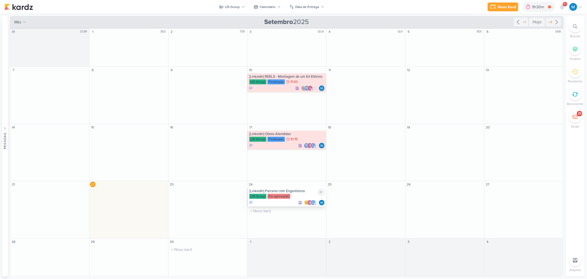
click at [295, 193] on div "[Linkedin] Parceria com Engenheiros" at bounding box center [287, 191] width 76 height 4
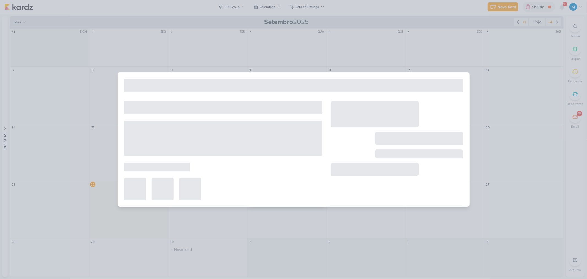
type input "[Linkedin] Parceria com Engenheiros"
type input "24 de setembro de 2025 às 23:59"
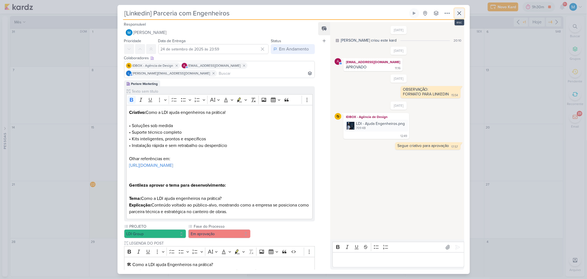
click at [460, 14] on icon at bounding box center [459, 13] width 7 height 7
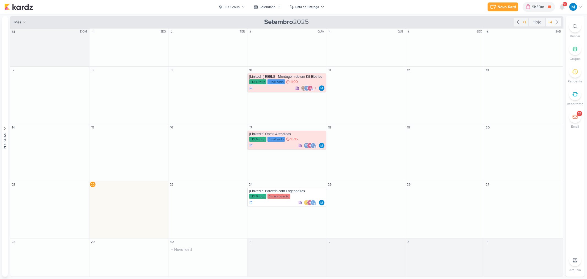
click at [558, 23] on icon at bounding box center [557, 22] width 7 height 7
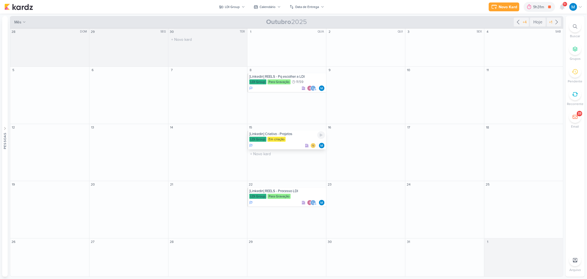
click at [288, 134] on div "[Linkedin] Criativo - Projetos" at bounding box center [287, 134] width 76 height 4
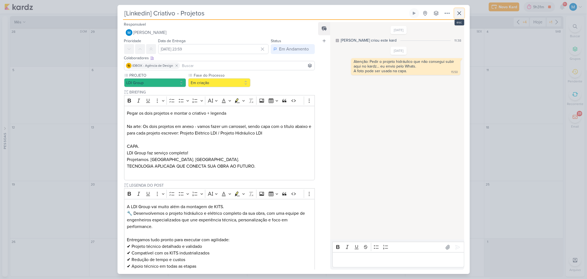
click at [458, 13] on icon at bounding box center [459, 13] width 7 height 7
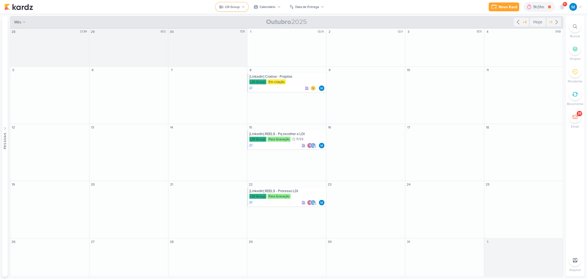
click at [231, 5] on div "LDI Group" at bounding box center [232, 6] width 15 height 5
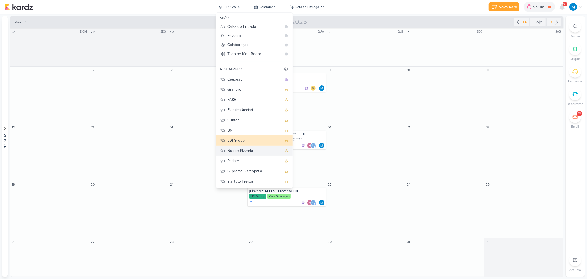
click at [253, 150] on div "Nuppe Pizzaria" at bounding box center [255, 151] width 55 height 6
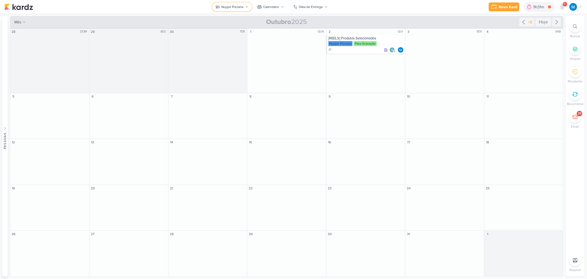
click at [235, 9] on button "Nuppe Pizzaria" at bounding box center [232, 6] width 40 height 9
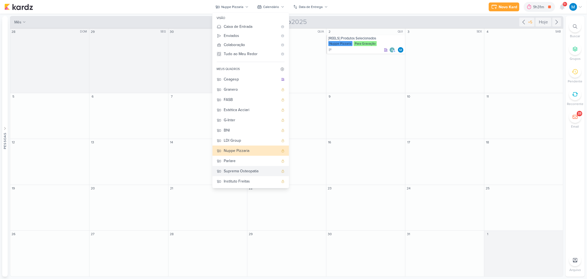
click at [258, 171] on div "Suprema Osteopatia" at bounding box center [251, 171] width 55 height 6
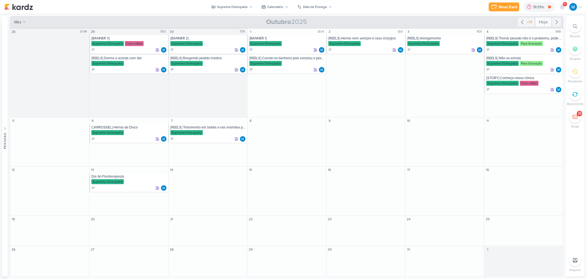
click at [541, 20] on div "Hoje" at bounding box center [544, 22] width 16 height 9
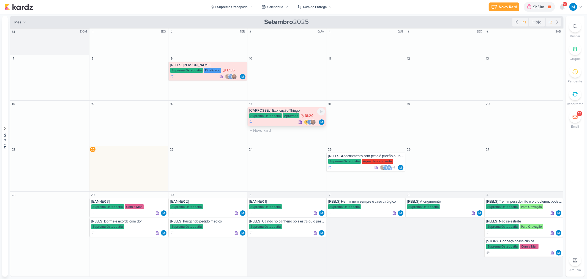
click at [281, 110] on div "[CARROSSEL] Explicação Thiago" at bounding box center [287, 110] width 76 height 4
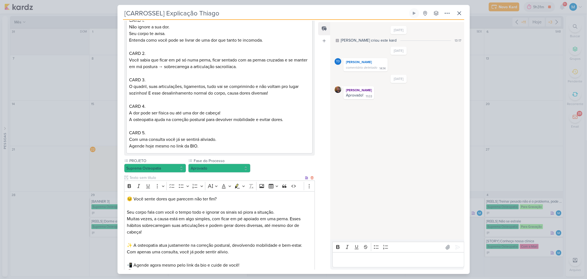
scroll to position [183, 0]
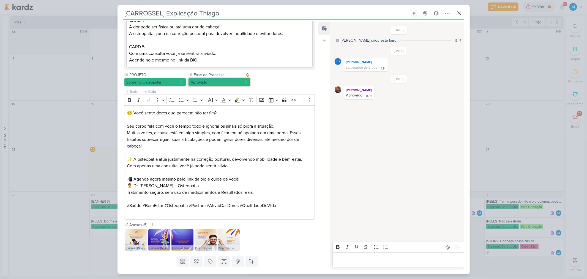
click at [222, 86] on button "Aprovado" at bounding box center [219, 82] width 62 height 9
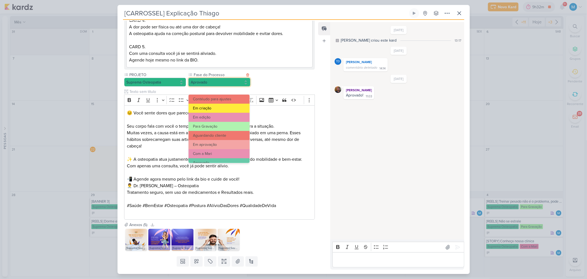
scroll to position [53, 0]
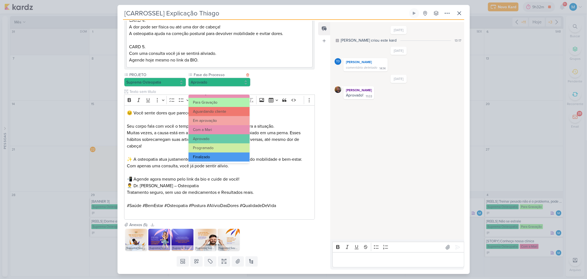
click at [214, 155] on button "Finalizado" at bounding box center [219, 156] width 61 height 9
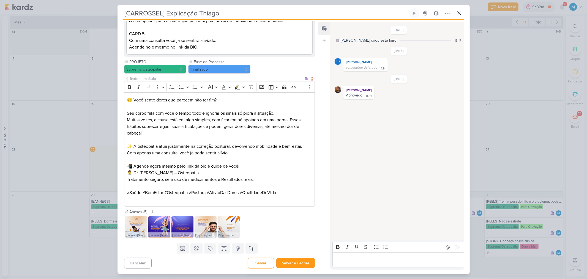
scroll to position [203, 0]
click at [298, 256] on div "Cancelar [GEOGRAPHIC_DATA] Salvar e Fechar Ctrl + Enter" at bounding box center [218, 262] width 200 height 14
click at [298, 260] on button "Salvar e Fechar" at bounding box center [295, 263] width 39 height 10
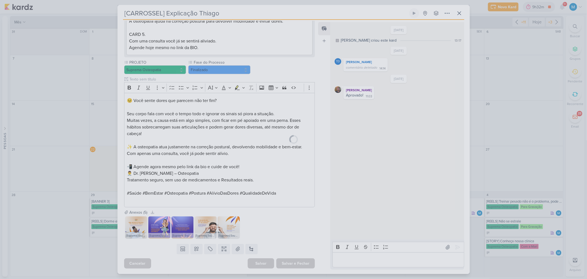
scroll to position [202, 0]
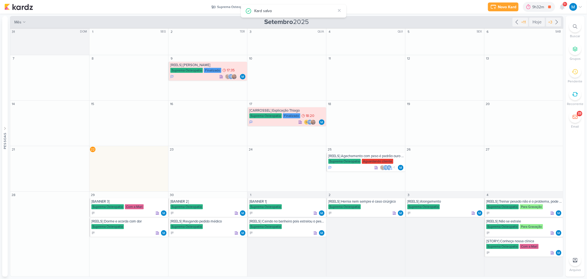
drag, startPoint x: 339, startPoint y: 9, endPoint x: 347, endPoint y: 0, distance: 12.1
click at [340, 7] on div "Kard salvo" at bounding box center [294, 10] width 106 height 13
click at [242, 5] on div "Suprema Osteopatia" at bounding box center [233, 6] width 30 height 5
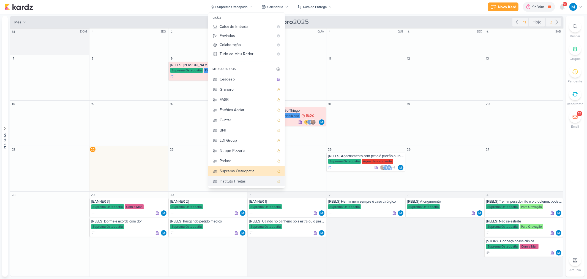
click at [244, 179] on div "Instituto Freitas" at bounding box center [247, 181] width 55 height 6
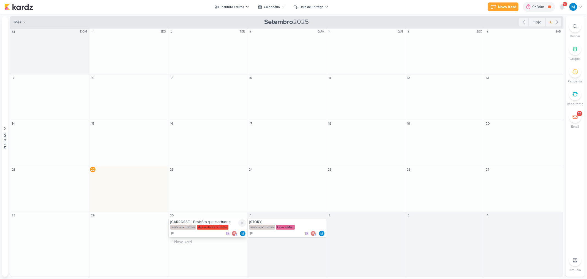
click at [222, 222] on div "[CARROSSEL] Posições que machucam" at bounding box center [208, 221] width 76 height 4
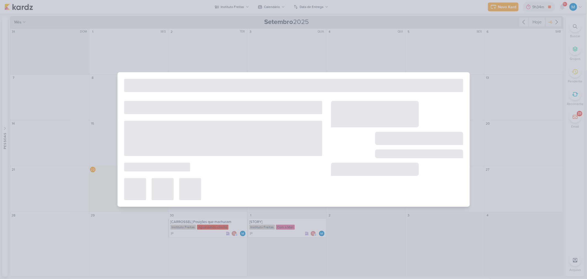
type input "[CARROSSEL] Posições que machucam"
type input "[DATE] 23:59"
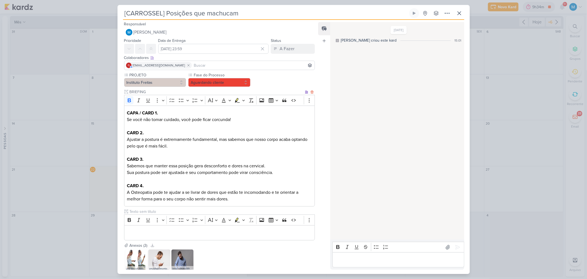
scroll to position [0, 0]
click at [460, 14] on icon at bounding box center [459, 13] width 3 height 3
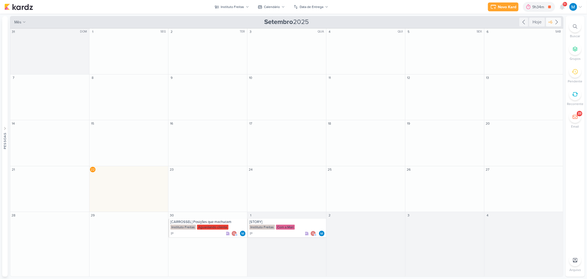
click at [557, 23] on icon at bounding box center [557, 22] width 7 height 7
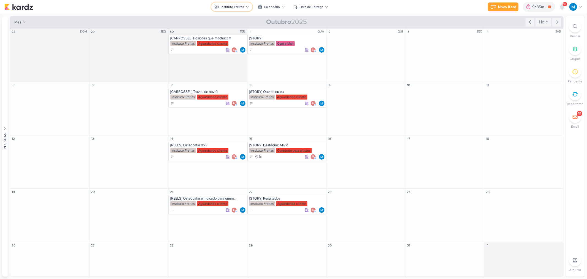
click at [246, 6] on icon at bounding box center [247, 6] width 3 height 3
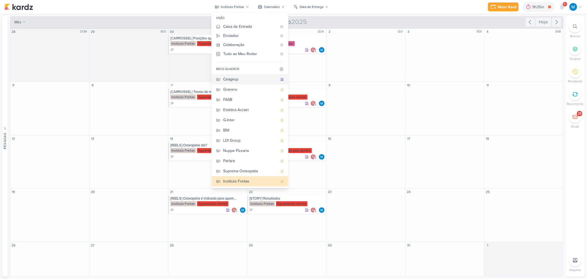
click at [241, 81] on div "Ceagesp" at bounding box center [250, 79] width 55 height 6
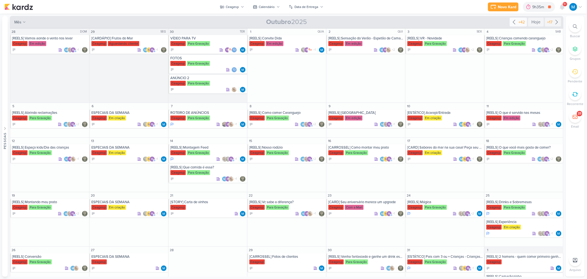
click at [511, 24] on icon at bounding box center [514, 22] width 7 height 7
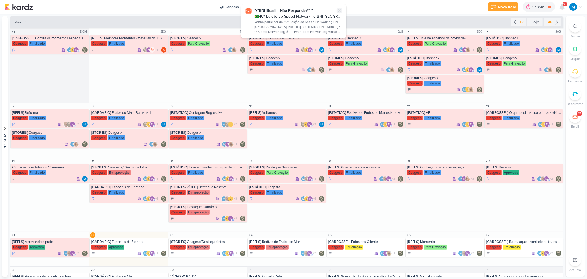
click at [339, 10] on icon at bounding box center [339, 10] width 2 height 2
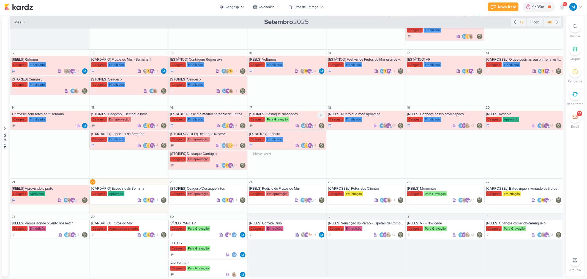
scroll to position [64, 0]
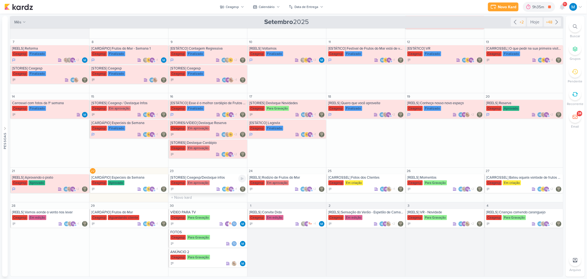
click at [212, 178] on div "[STORIES] Ceagesp/Destaque infos" at bounding box center [208, 177] width 76 height 4
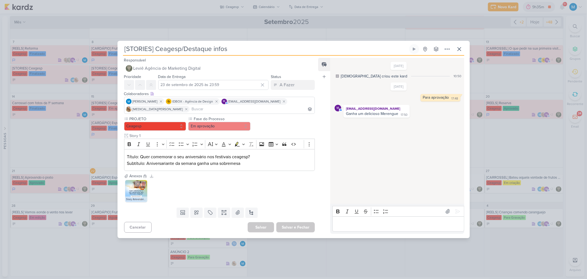
click at [137, 194] on img at bounding box center [136, 191] width 22 height 22
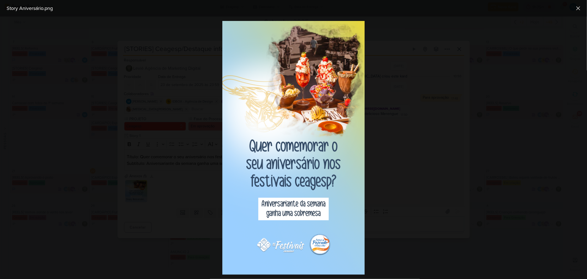
click at [415, 173] on div at bounding box center [293, 148] width 587 height 262
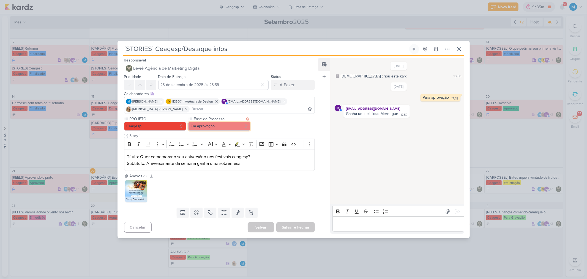
click at [234, 127] on button "Em aprovação" at bounding box center [219, 126] width 62 height 9
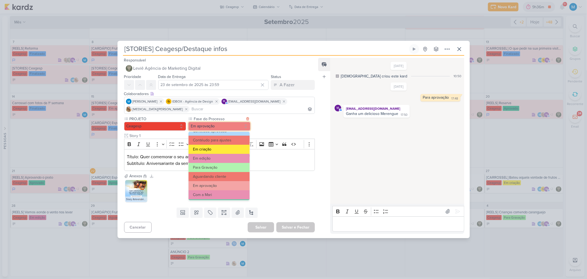
scroll to position [31, 0]
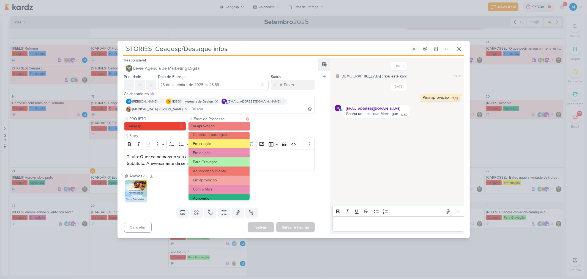
click at [212, 196] on button "Aprovado" at bounding box center [219, 198] width 61 height 9
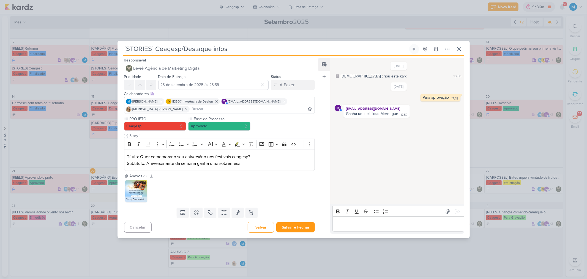
click at [353, 224] on p "Editor editing area: main" at bounding box center [399, 224] width 126 height 7
click at [302, 228] on button "Salvar e Fechar" at bounding box center [295, 227] width 39 height 10
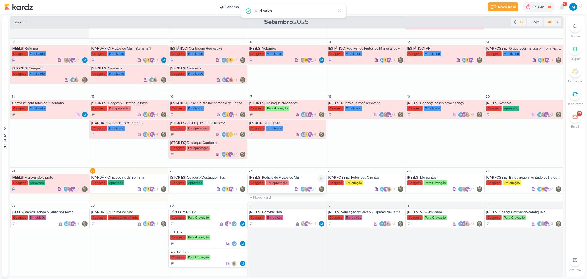
click at [294, 178] on div "[REELS] Rodízio de Frutos do Mar" at bounding box center [287, 177] width 76 height 4
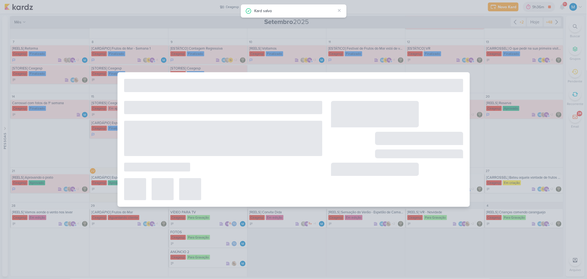
type input "[REELS] Rodízio de Frutos do Mar"
type input "24 de setembro de 2025 às 23:59"
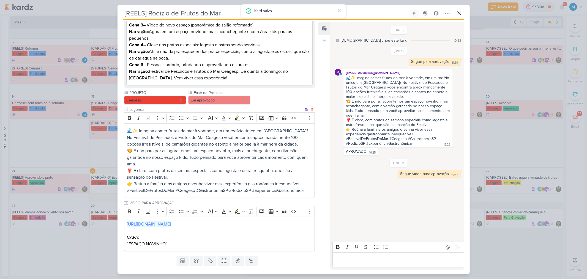
scroll to position [153, 0]
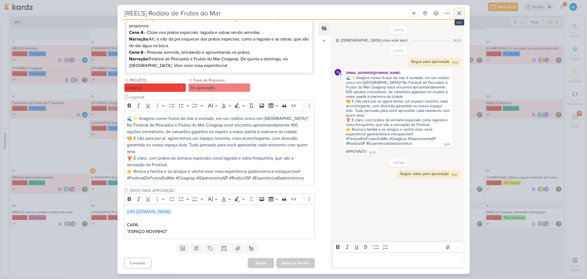
click at [458, 12] on icon at bounding box center [459, 13] width 3 height 3
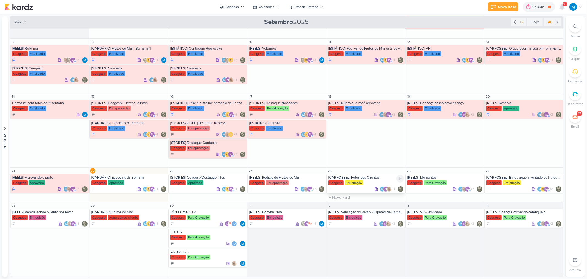
click at [374, 179] on div "[CARROSSEL] Fotos dos Clientes" at bounding box center [367, 177] width 76 height 4
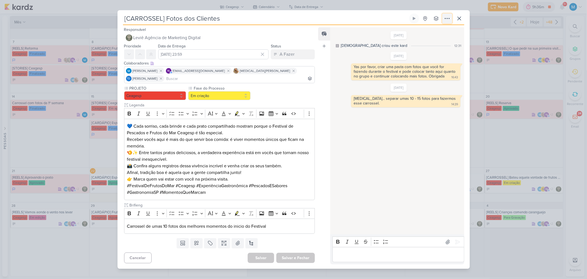
click at [452, 18] on button at bounding box center [448, 18] width 10 height 10
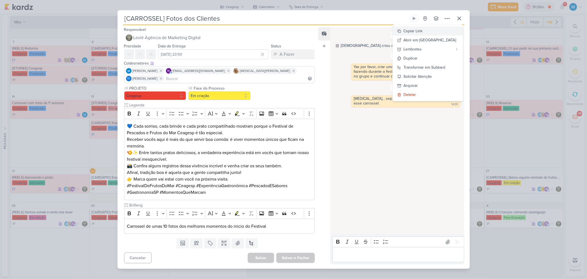
click at [435, 35] on button "Copiar Link" at bounding box center [428, 30] width 70 height 9
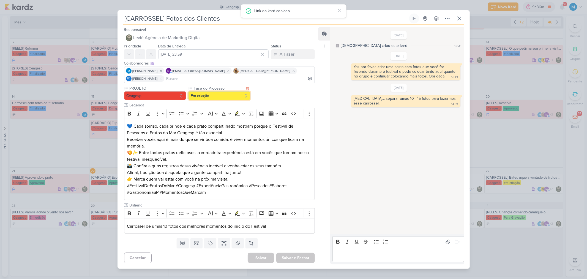
click at [225, 94] on button "Em criação" at bounding box center [219, 95] width 62 height 9
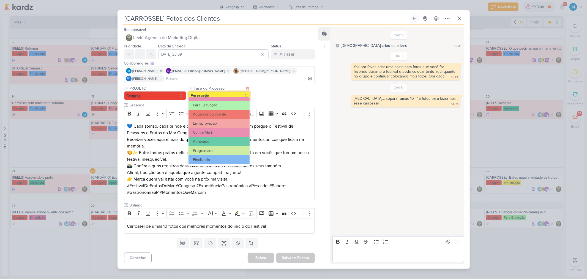
scroll to position [53, 0]
click at [274, 182] on p "#FestivalDeFrutosDoMar #Ceagesp #ExperiênciaGastronômica #PescadosESabores #Gas…" at bounding box center [219, 188] width 185 height 13
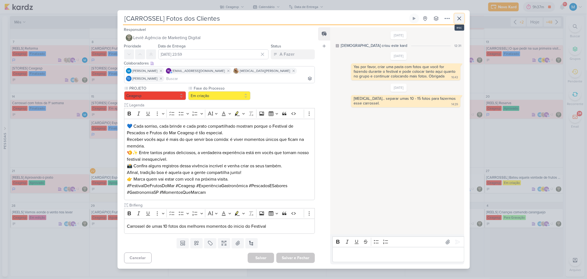
click at [459, 22] on icon at bounding box center [459, 18] width 7 height 7
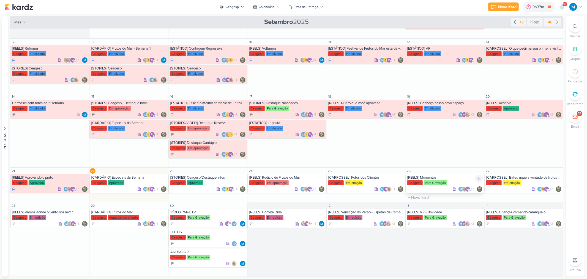
click at [431, 178] on div "[REELS] Momentos" at bounding box center [446, 177] width 76 height 4
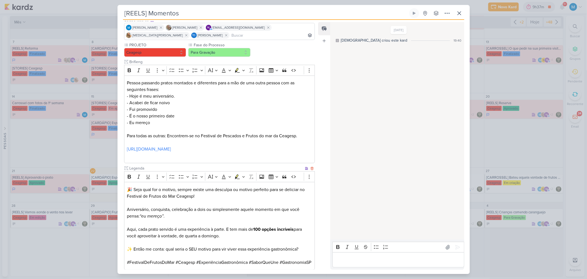
scroll to position [0, 0]
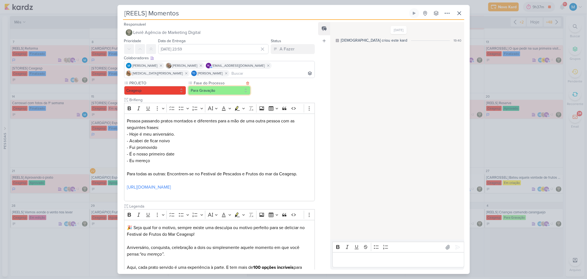
click at [220, 88] on button "Para Gravação" at bounding box center [219, 90] width 62 height 9
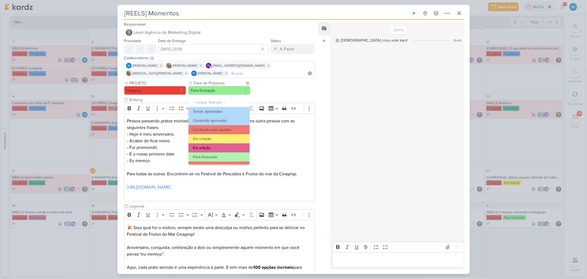
click at [216, 147] on button "Em edição" at bounding box center [219, 147] width 61 height 9
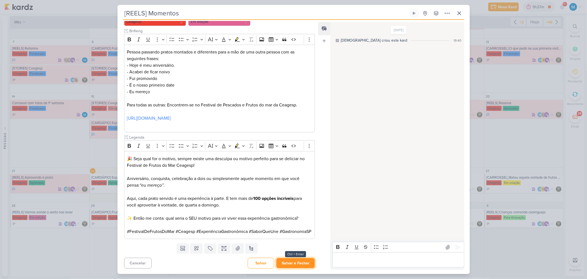
click at [289, 259] on button "Salvar e Fechar" at bounding box center [295, 263] width 39 height 10
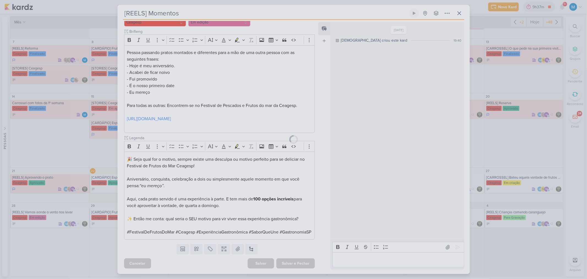
scroll to position [75, 0]
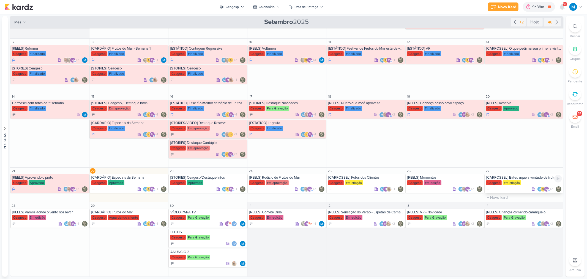
click at [532, 179] on div "[CARROSSEL] Bateu aquela vontade de frutos do mar? Vem para o Festival" at bounding box center [525, 177] width 76 height 4
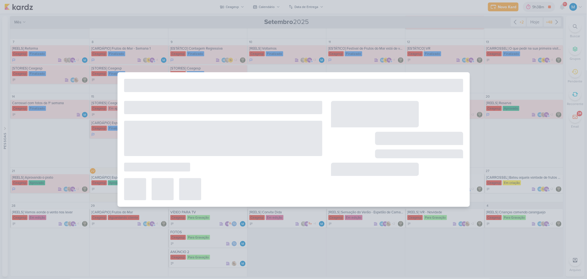
type input "[CARROSSEL] Bateu aquela vontade de frutos do mar? Vem para o Festival"
type input "27 de setembro de 2025 às 23:59"
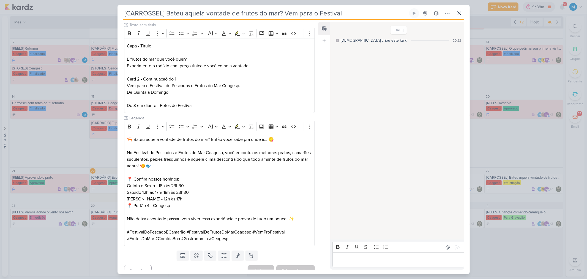
scroll to position [0, 0]
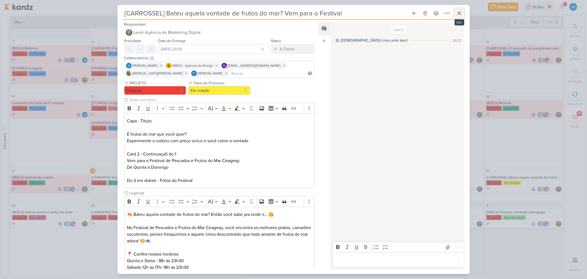
click at [459, 12] on icon at bounding box center [459, 13] width 7 height 7
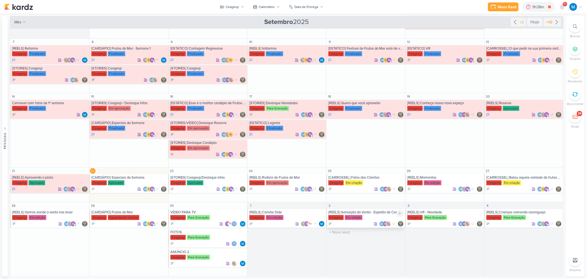
click at [377, 211] on div "[REELS] Sensação do Verão - Espetão de Camarão" at bounding box center [367, 212] width 76 height 4
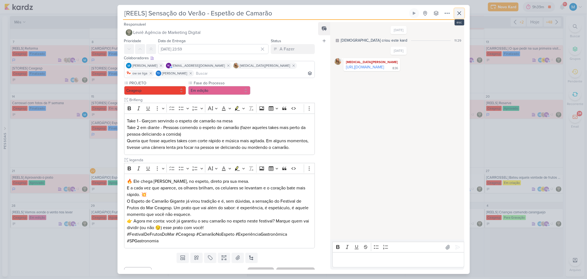
click at [462, 12] on icon at bounding box center [459, 13] width 7 height 7
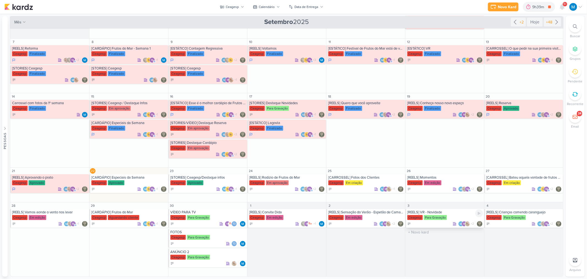
click at [437, 211] on div "[REELS] VR - Novidade" at bounding box center [446, 212] width 76 height 4
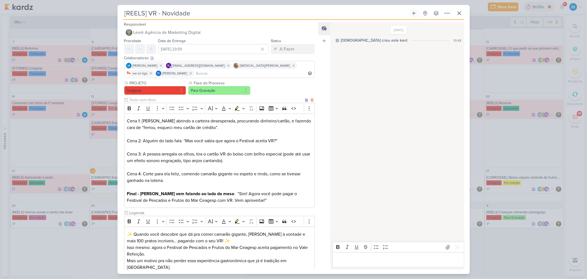
scroll to position [62, 0]
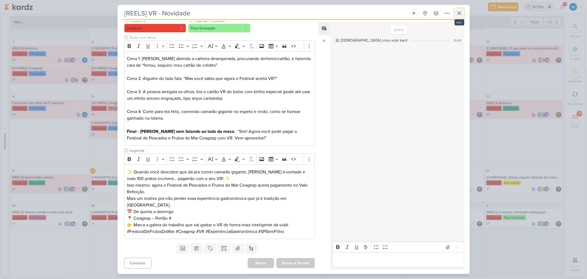
click at [462, 13] on icon at bounding box center [459, 13] width 7 height 7
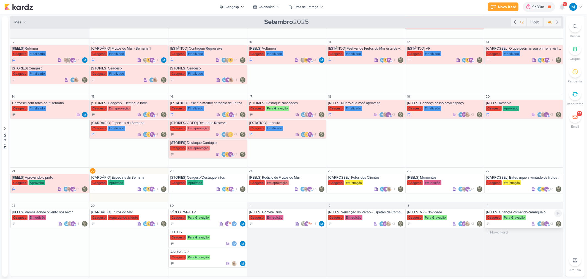
click at [538, 212] on div "[REELS] Crianças comendo caranguejo" at bounding box center [525, 212] width 76 height 4
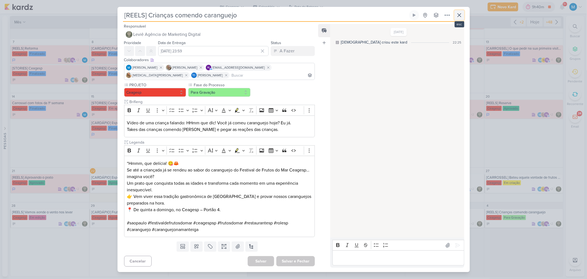
click at [459, 16] on icon at bounding box center [459, 14] width 3 height 3
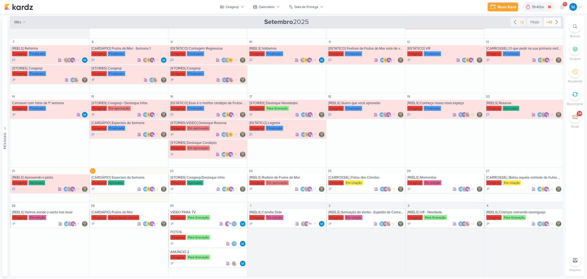
click at [556, 23] on icon at bounding box center [557, 22] width 7 height 7
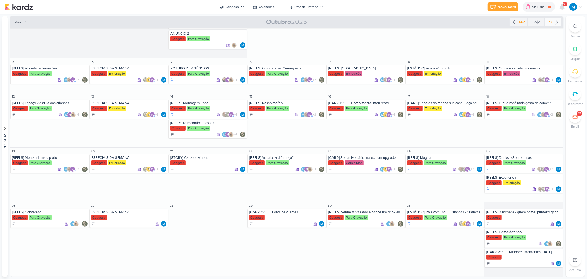
scroll to position [44, 0]
click at [512, 22] on icon at bounding box center [514, 22] width 7 height 7
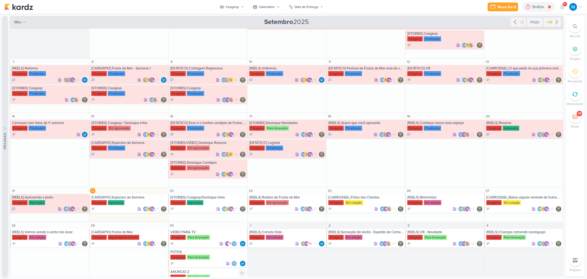
scroll to position [64, 0]
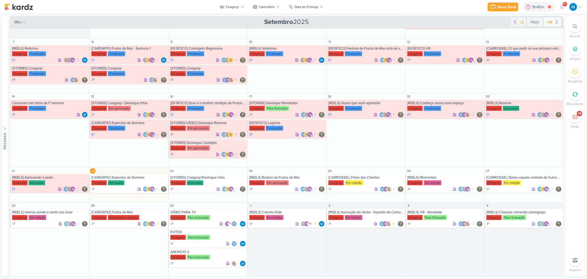
click at [555, 21] on icon at bounding box center [557, 22] width 7 height 7
